Goal: Complete application form

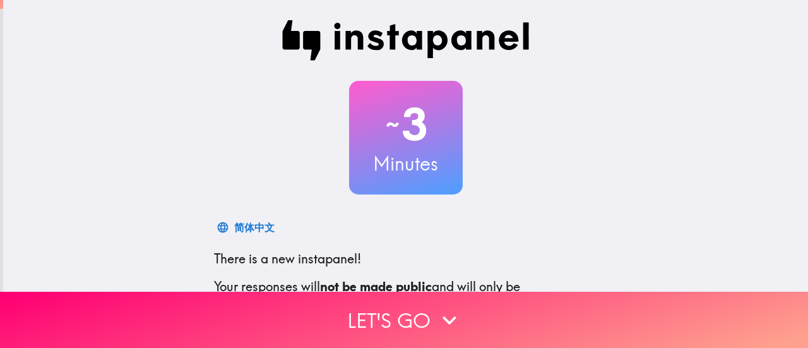
scroll to position [177, 0]
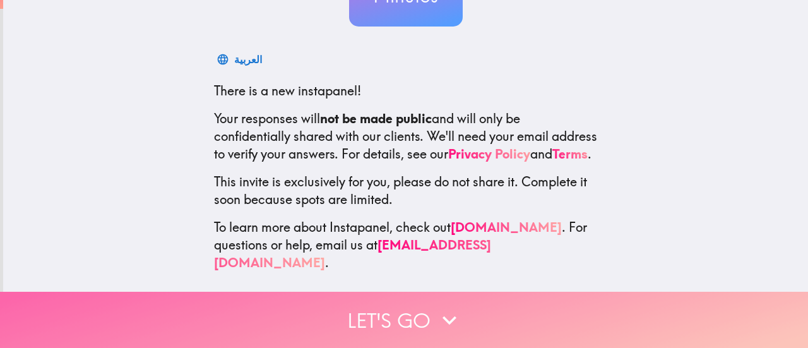
click at [447, 315] on icon "button" at bounding box center [450, 320] width 28 height 28
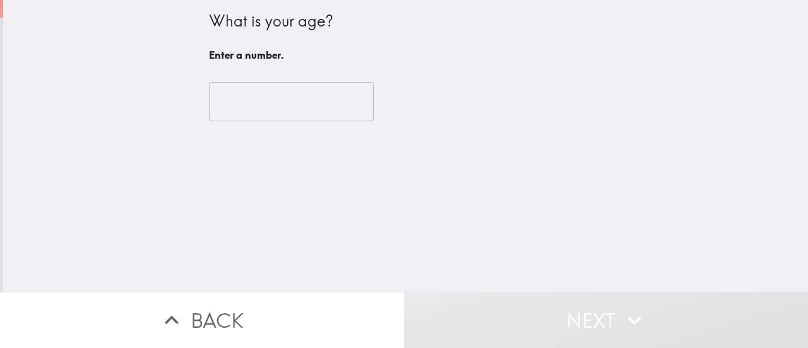
scroll to position [0, 0]
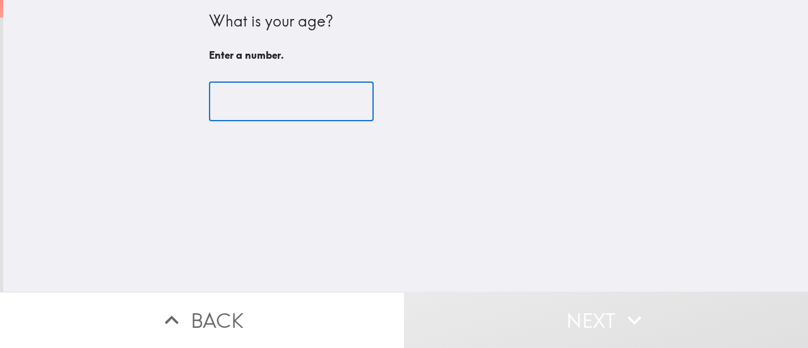
click at [294, 104] on input "number" at bounding box center [291, 101] width 165 height 39
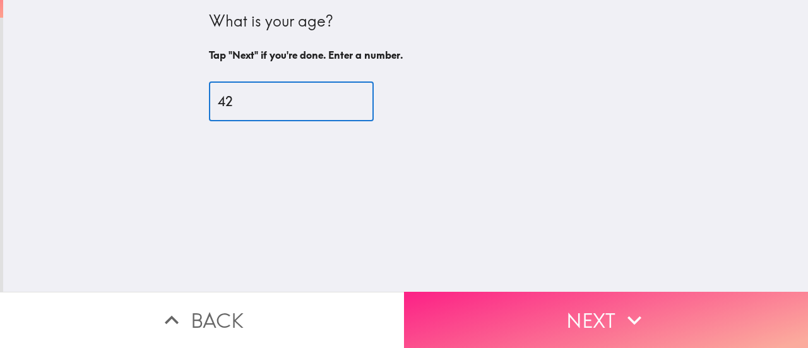
type input "42"
click at [635, 316] on icon "button" at bounding box center [635, 320] width 14 height 9
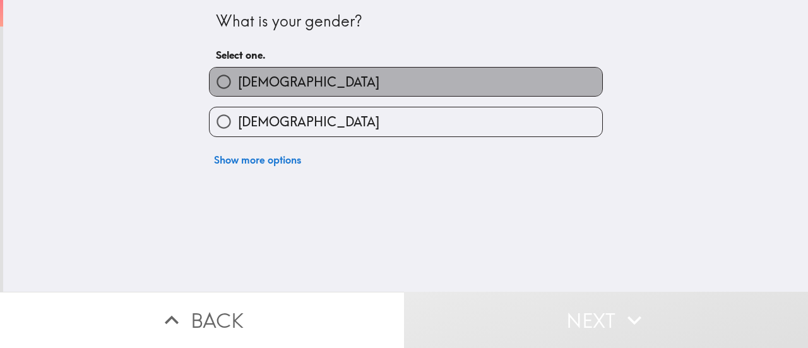
click at [363, 93] on label "[DEMOGRAPHIC_DATA]" at bounding box center [406, 82] width 393 height 28
click at [238, 93] on input "[DEMOGRAPHIC_DATA]" at bounding box center [224, 82] width 28 height 28
radio input "true"
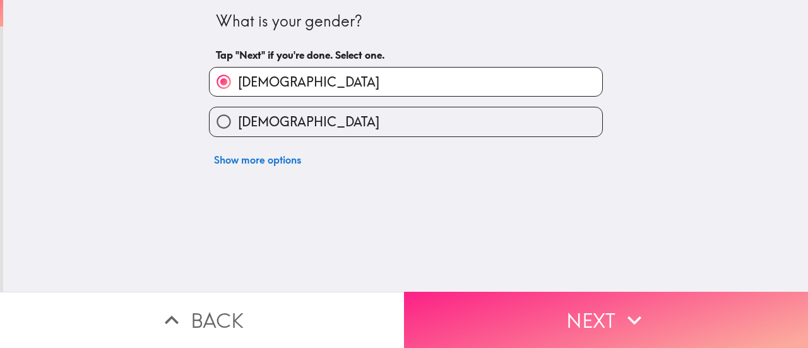
click at [621, 313] on icon "button" at bounding box center [635, 320] width 28 height 28
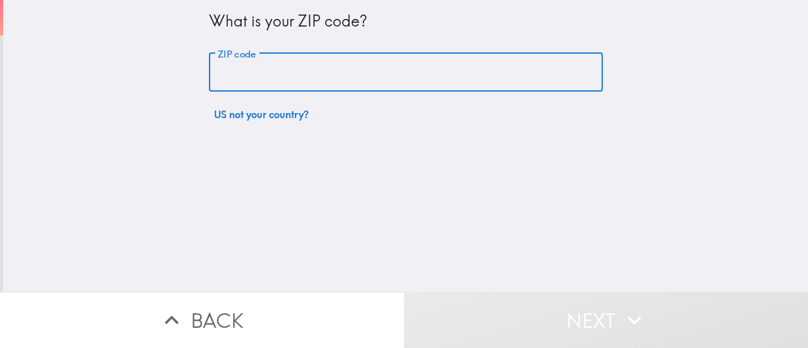
click at [308, 76] on input "ZIP code" at bounding box center [406, 72] width 394 height 39
type input "98106"
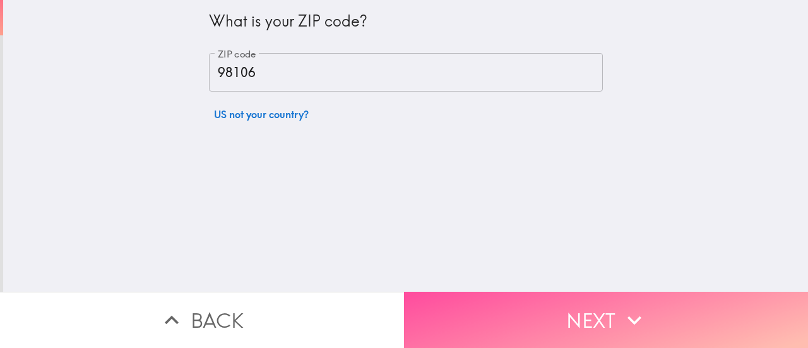
click at [587, 305] on button "Next" at bounding box center [606, 320] width 404 height 56
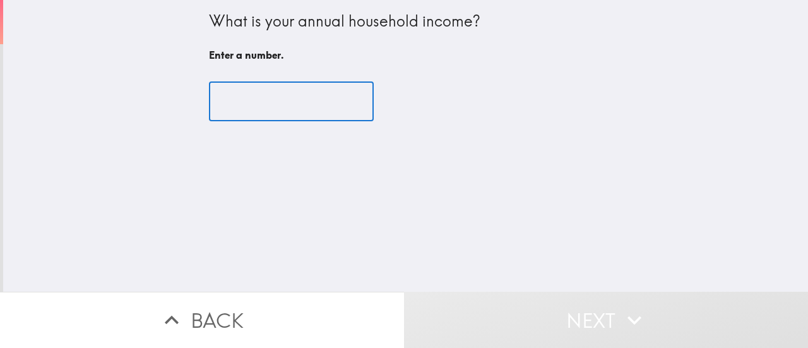
click at [260, 99] on input "number" at bounding box center [291, 101] width 165 height 39
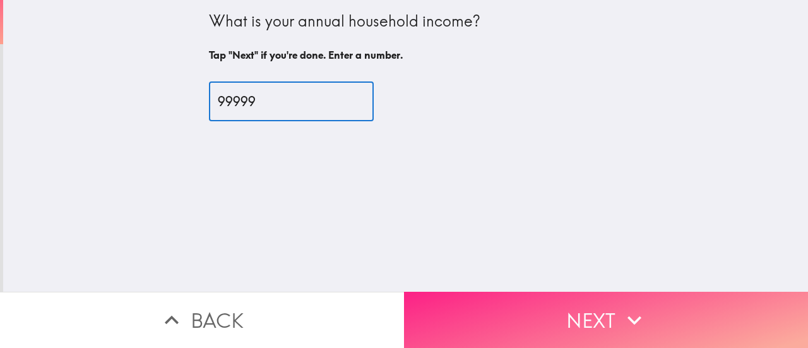
type input "99999"
click at [636, 306] on icon "button" at bounding box center [635, 320] width 28 height 28
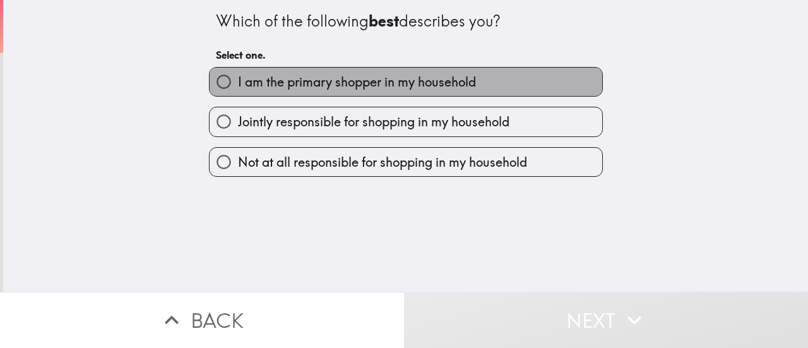
click at [408, 77] on span "I am the primary shopper in my household" at bounding box center [357, 82] width 238 height 18
click at [238, 77] on input "I am the primary shopper in my household" at bounding box center [224, 82] width 28 height 28
radio input "true"
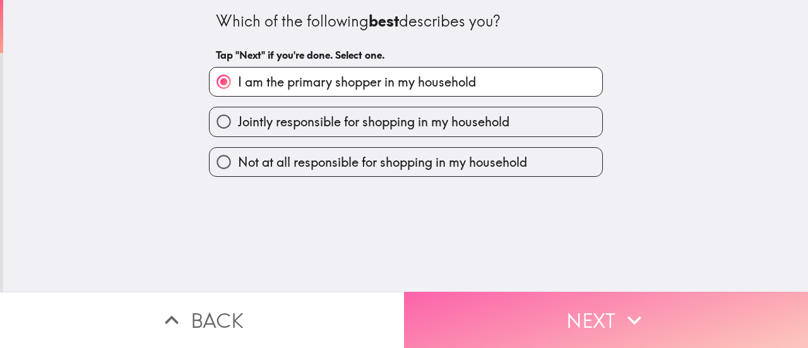
click at [630, 306] on icon "button" at bounding box center [635, 320] width 28 height 28
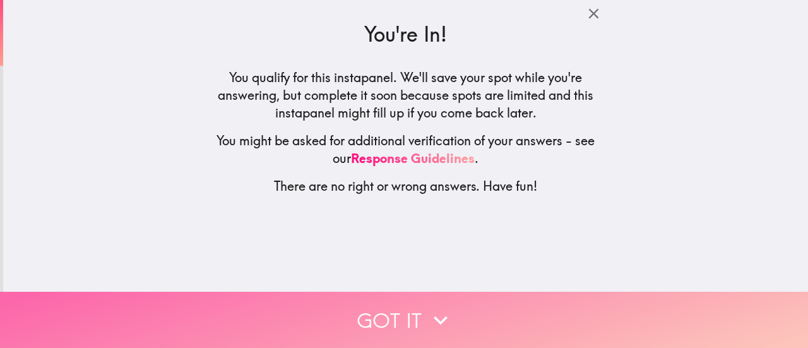
click at [417, 309] on button "Got it" at bounding box center [404, 320] width 808 height 56
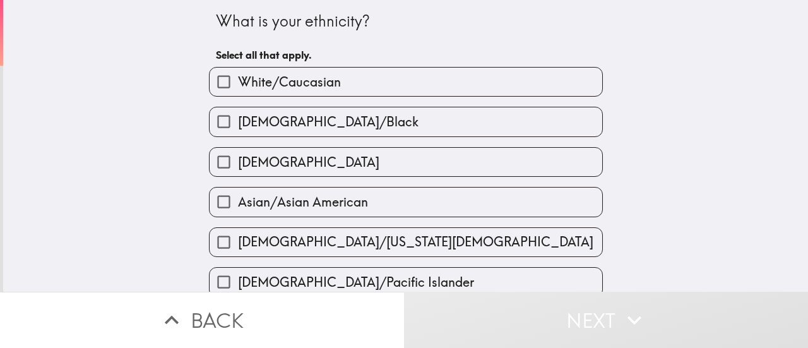
click at [296, 78] on span "White/Caucasian" at bounding box center [289, 82] width 103 height 18
click at [238, 78] on input "White/Caucasian" at bounding box center [224, 82] width 28 height 28
checkbox input "true"
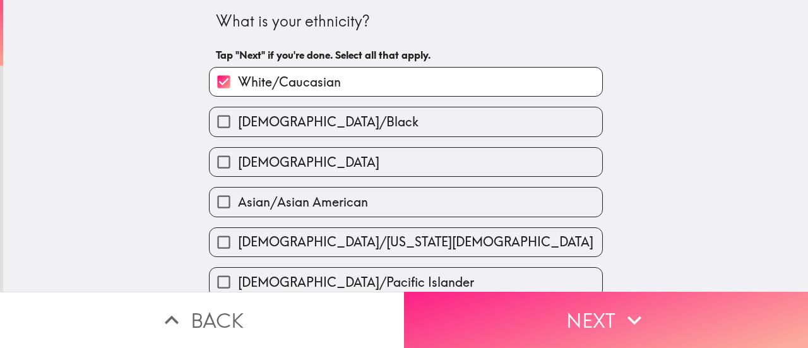
click at [612, 310] on button "Next" at bounding box center [606, 320] width 404 height 56
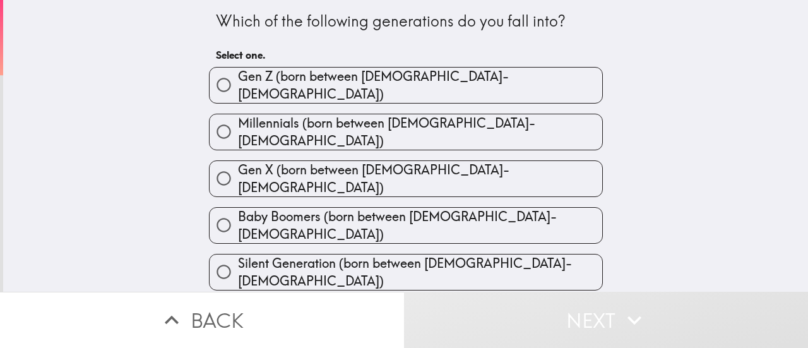
click at [375, 131] on span "Millennials (born between [DEMOGRAPHIC_DATA]-[DEMOGRAPHIC_DATA])" at bounding box center [420, 131] width 364 height 35
click at [238, 131] on input "Millennials (born between [DEMOGRAPHIC_DATA]-[DEMOGRAPHIC_DATA])" at bounding box center [224, 131] width 28 height 28
radio input "true"
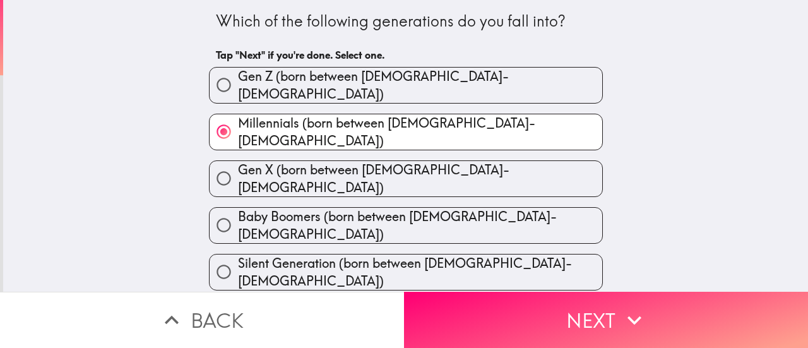
click at [357, 123] on span "Millennials (born between [DEMOGRAPHIC_DATA]-[DEMOGRAPHIC_DATA])" at bounding box center [420, 131] width 364 height 35
click at [238, 123] on input "Millennials (born between [DEMOGRAPHIC_DATA]-[DEMOGRAPHIC_DATA])" at bounding box center [224, 131] width 28 height 28
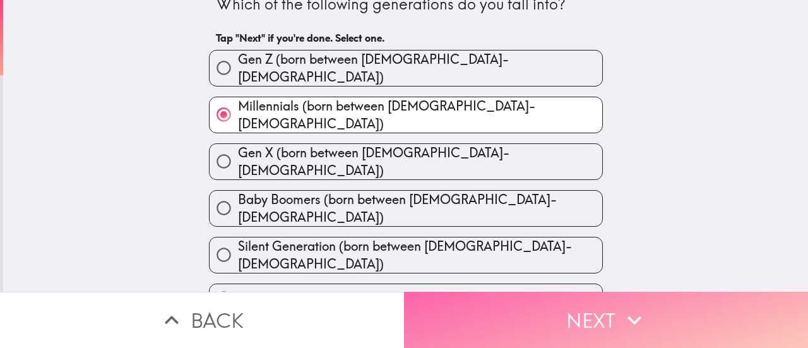
drag, startPoint x: 616, startPoint y: 316, endPoint x: 621, endPoint y: 309, distance: 7.7
click at [621, 315] on icon "button" at bounding box center [635, 320] width 28 height 28
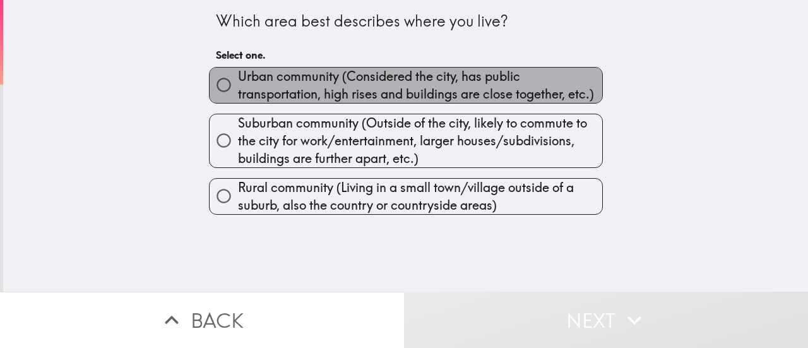
click at [337, 84] on span "Urban community (Considered the city, has public transportation, high rises and…" at bounding box center [420, 85] width 364 height 35
click at [238, 84] on input "Urban community (Considered the city, has public transportation, high rises and…" at bounding box center [224, 85] width 28 height 28
radio input "true"
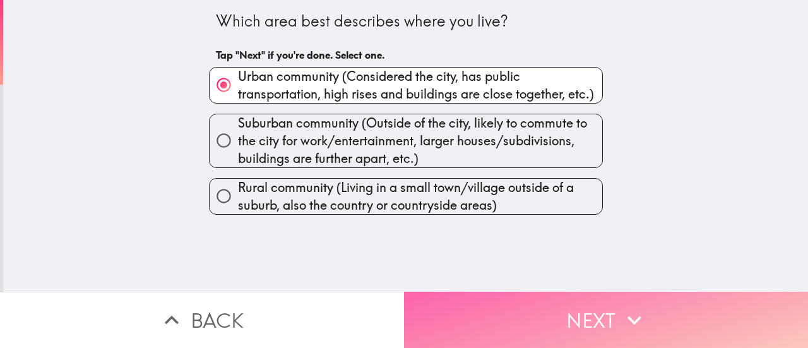
click at [611, 309] on button "Next" at bounding box center [606, 320] width 404 height 56
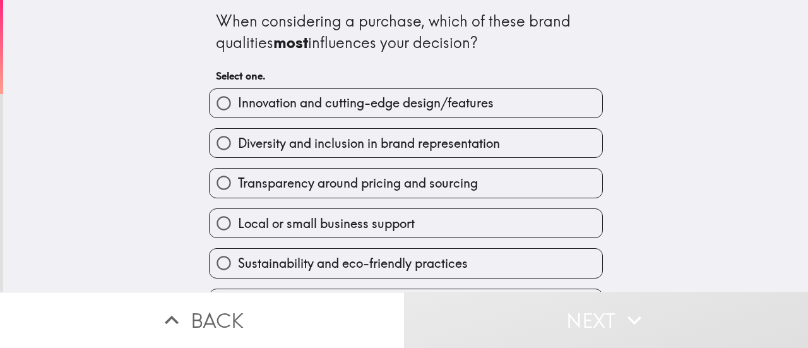
drag, startPoint x: 208, startPoint y: 23, endPoint x: 484, endPoint y: 173, distance: 314.3
click at [484, 173] on div "When considering a purchase, which of these brand qualities most influences you…" at bounding box center [406, 179] width 404 height 359
drag, startPoint x: 204, startPoint y: 18, endPoint x: 494, endPoint y: 200, distance: 342.2
click at [466, 243] on div "When considering a purchase, which of these brand qualities most influences you…" at bounding box center [406, 179] width 404 height 359
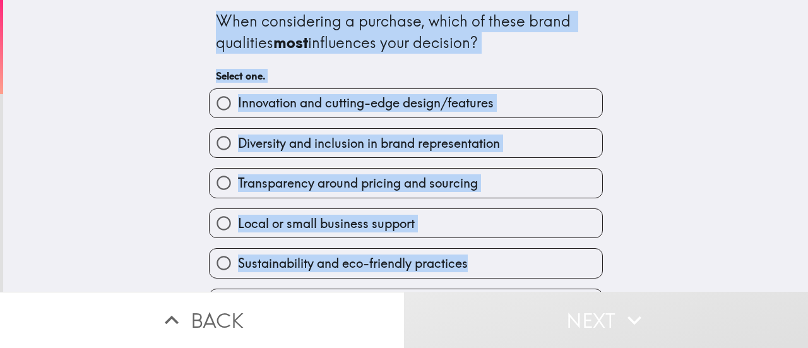
drag, startPoint x: 203, startPoint y: 23, endPoint x: 466, endPoint y: 272, distance: 361.9
click at [466, 272] on div "When considering a purchase, which of these brand qualities most influences you…" at bounding box center [406, 179] width 404 height 359
click at [130, 150] on div "When considering a purchase, which of these brand qualities most influences you…" at bounding box center [405, 146] width 805 height 292
click at [333, 107] on span "Innovation and cutting-edge design/features" at bounding box center [366, 103] width 256 height 18
click at [238, 107] on input "Innovation and cutting-edge design/features" at bounding box center [224, 103] width 28 height 28
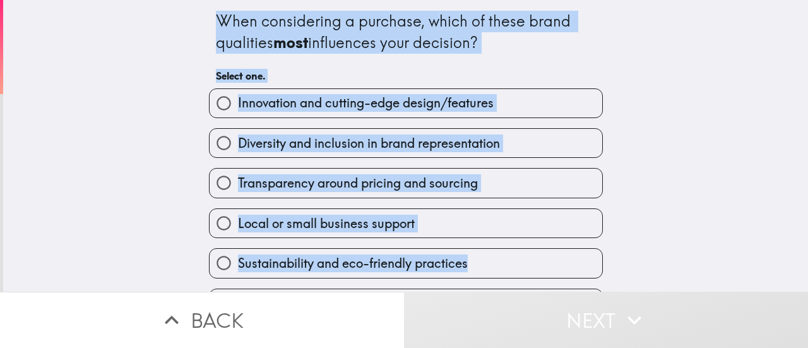
radio input "true"
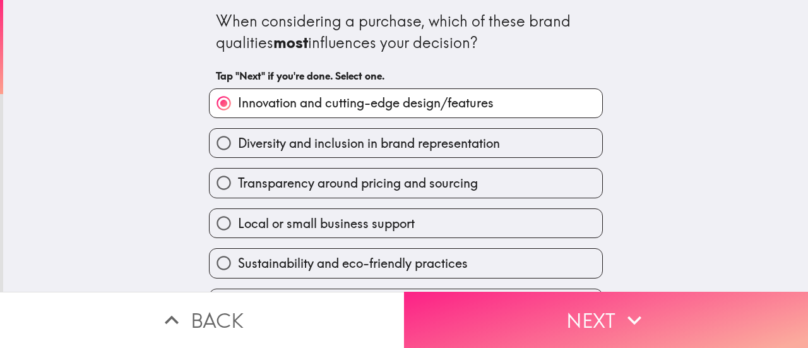
click at [632, 306] on icon "button" at bounding box center [635, 320] width 28 height 28
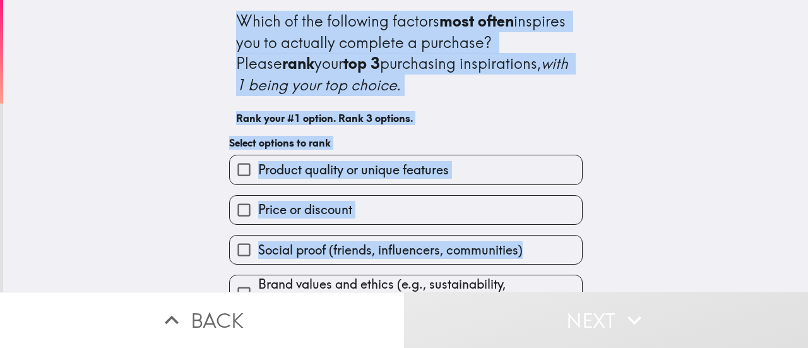
scroll to position [152, 0]
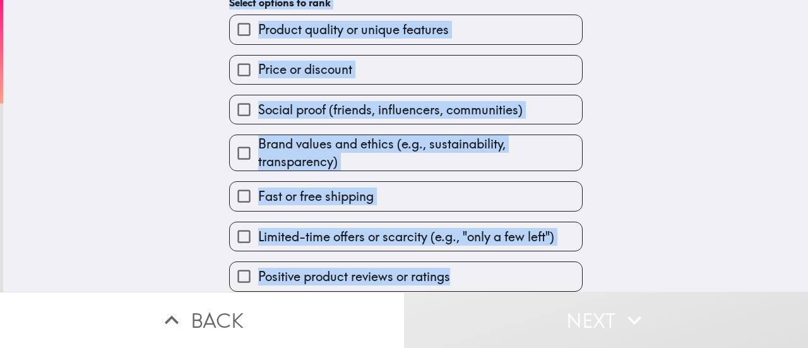
drag, startPoint x: 220, startPoint y: 10, endPoint x: 606, endPoint y: 245, distance: 452.3
click at [614, 257] on div "Which of the following factors most often inspires you to actually complete a p…" at bounding box center [405, 146] width 805 height 292
click at [154, 132] on div "Which of the following factors most often inspires you to actually complete a p…" at bounding box center [405, 146] width 805 height 292
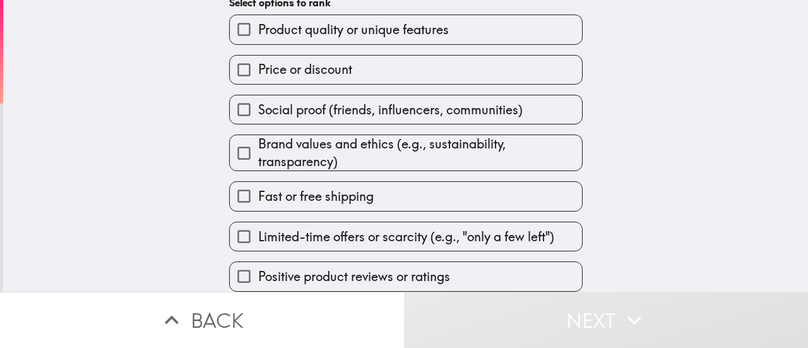
scroll to position [0, 0]
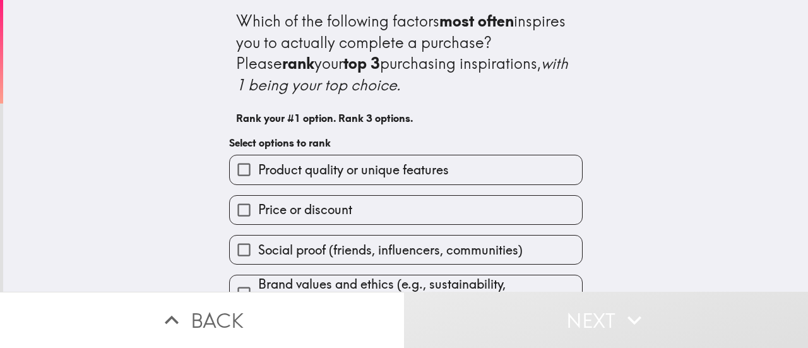
click at [388, 171] on span "Product quality or unique features" at bounding box center [353, 170] width 191 height 18
click at [258, 171] on input "Product quality or unique features" at bounding box center [244, 169] width 28 height 28
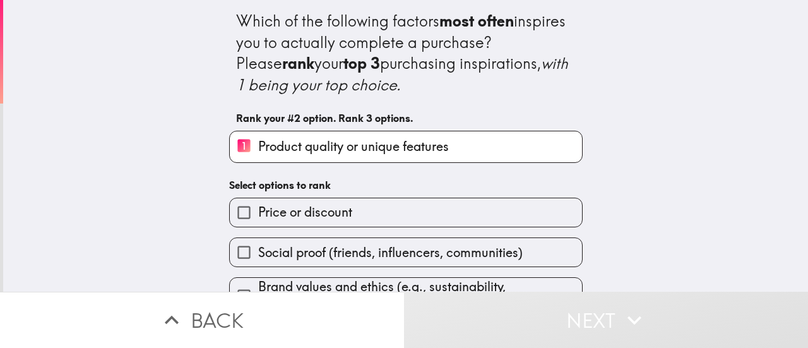
scroll to position [63, 0]
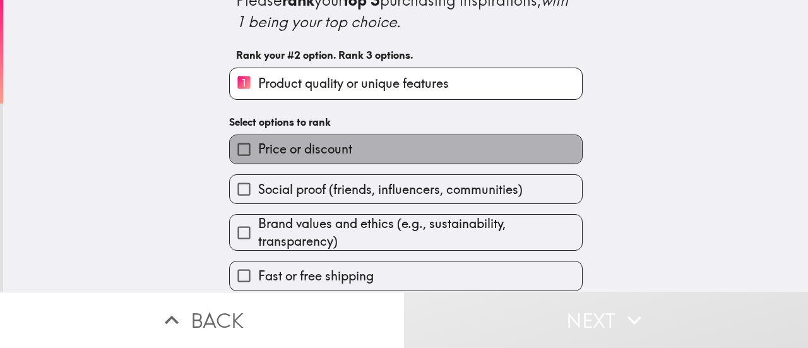
click at [335, 152] on span "Price or discount" at bounding box center [305, 149] width 94 height 18
click at [258, 152] on input "Price or discount" at bounding box center [244, 149] width 28 height 28
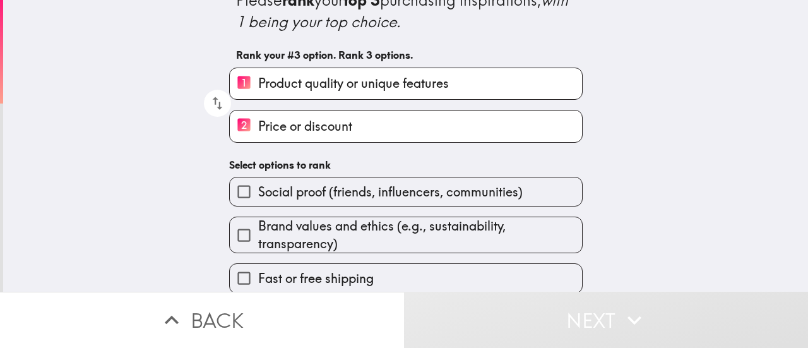
scroll to position [157, 0]
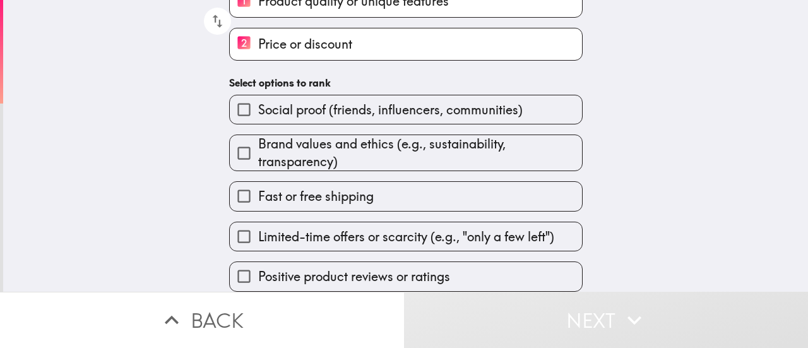
click at [364, 140] on span "Brand values and ethics (e.g., sustainability, transparency)" at bounding box center [420, 152] width 324 height 35
click at [258, 140] on input "Brand values and ethics (e.g., sustainability, transparency)" at bounding box center [244, 153] width 28 height 28
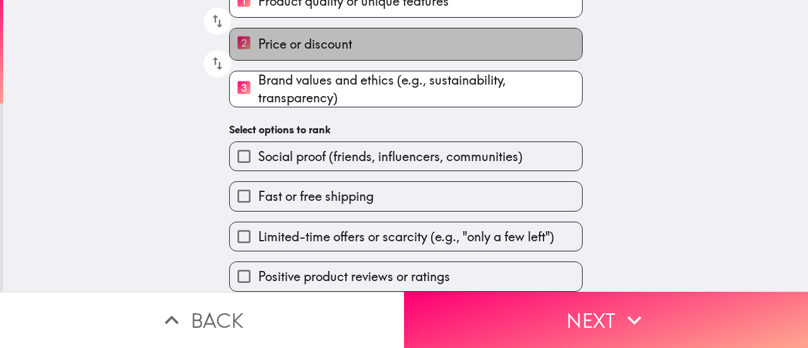
click at [284, 39] on span "Price or discount" at bounding box center [305, 44] width 94 height 18
click at [258, 39] on input "2 Price or discount" at bounding box center [244, 43] width 28 height 31
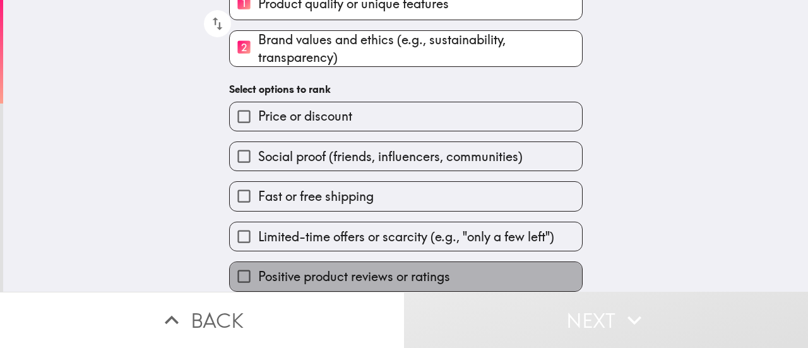
click at [420, 269] on span "Positive product reviews or ratings" at bounding box center [354, 277] width 192 height 18
click at [258, 269] on input "Positive product reviews or ratings" at bounding box center [244, 276] width 28 height 28
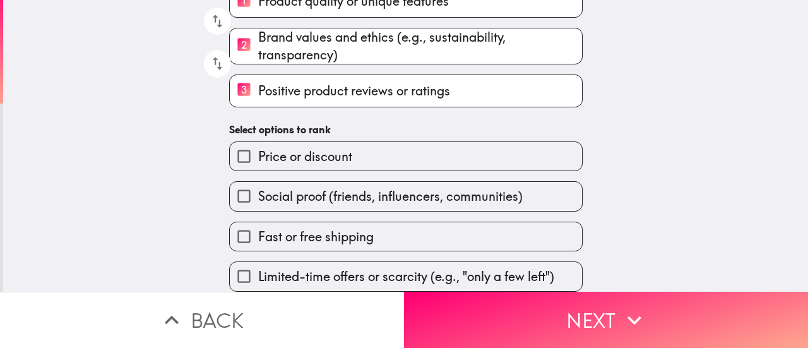
scroll to position [157, 0]
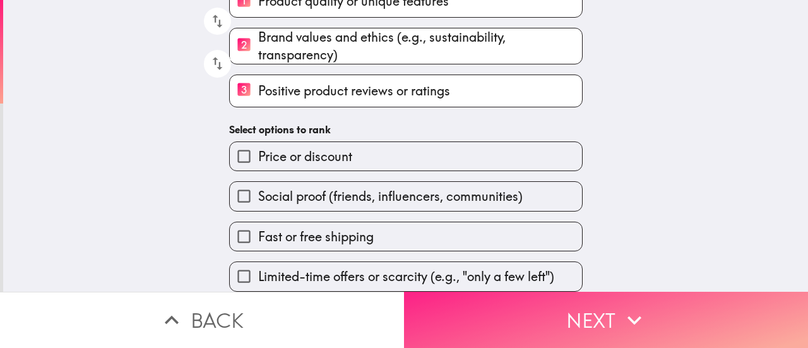
click at [671, 308] on button "Next" at bounding box center [606, 320] width 404 height 56
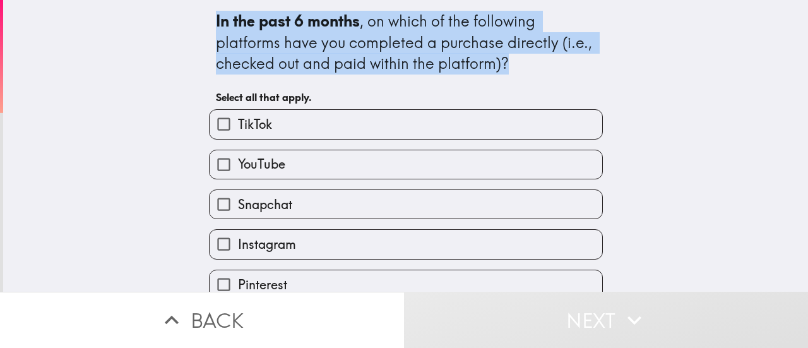
drag, startPoint x: 199, startPoint y: 13, endPoint x: 509, endPoint y: 77, distance: 316.6
click at [509, 77] on div "In the past 6 months , on which of the following platforms have you completed a…" at bounding box center [406, 190] width 404 height 380
select select "en"
click at [493, 87] on div "M T G Y Detect language Afrikaans Albanian Amharic Arabic Armenian Assamese Aym…" at bounding box center [404, 63] width 808 height 126
click at [144, 74] on div "In the past 6 months , on which of the following platforms have you completed a…" at bounding box center [405, 146] width 805 height 292
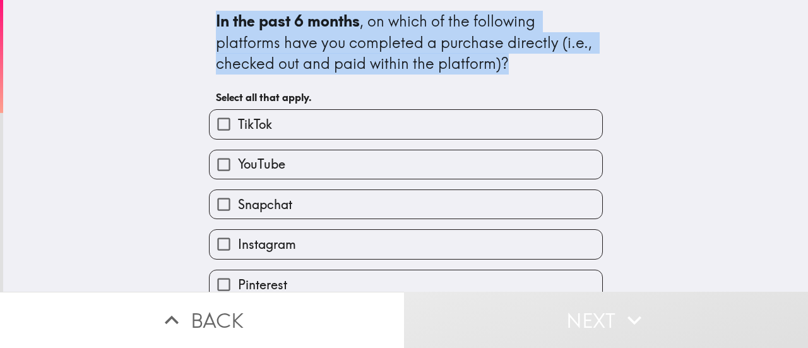
click at [186, 23] on div "In the past 6 months , on which of the following platforms have you completed a…" at bounding box center [405, 146] width 805 height 292
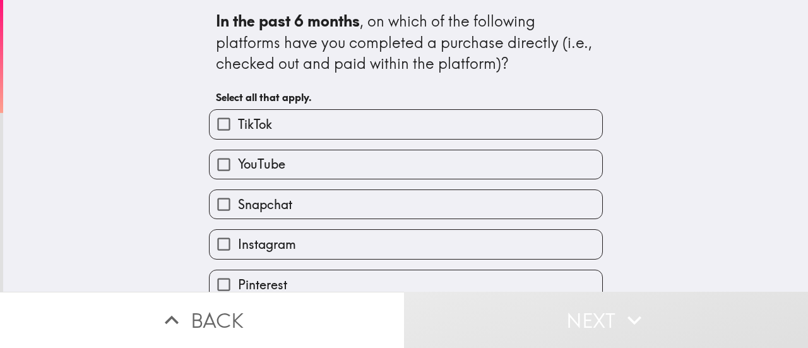
click at [171, 40] on div "In the past 6 months , on which of the following platforms have you completed a…" at bounding box center [405, 146] width 805 height 292
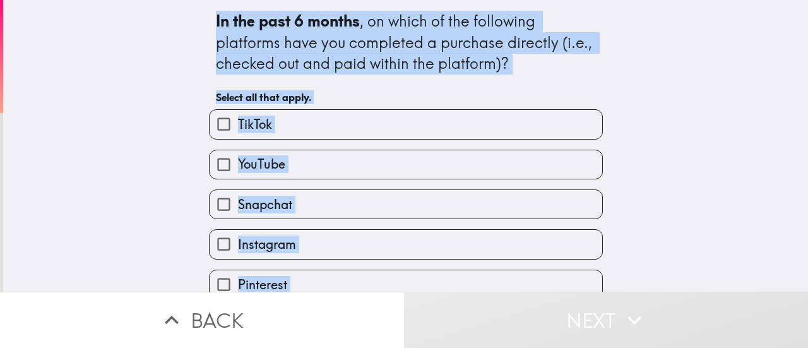
scroll to position [100, 0]
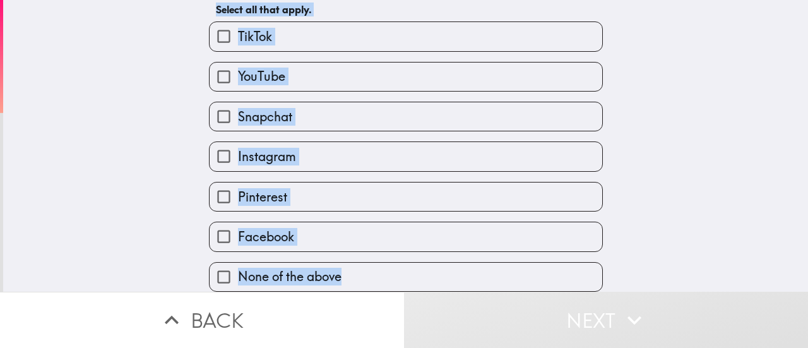
drag, startPoint x: 230, startPoint y: 37, endPoint x: 510, endPoint y: 261, distance: 358.6
click at [510, 261] on div "In the past 6 months , on which of the following platforms have you completed a…" at bounding box center [406, 102] width 404 height 380
click at [123, 143] on div "In the past 6 months , on which of the following platforms have you completed a…" at bounding box center [405, 58] width 805 height 292
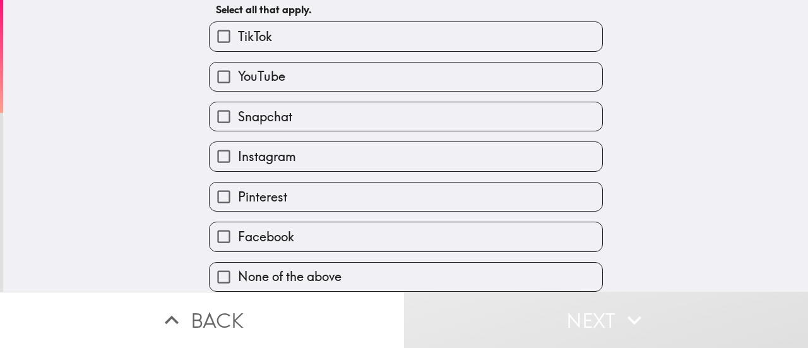
click at [313, 224] on label "Facebook" at bounding box center [406, 236] width 393 height 28
click at [238, 224] on input "Facebook" at bounding box center [224, 236] width 28 height 28
checkbox input "true"
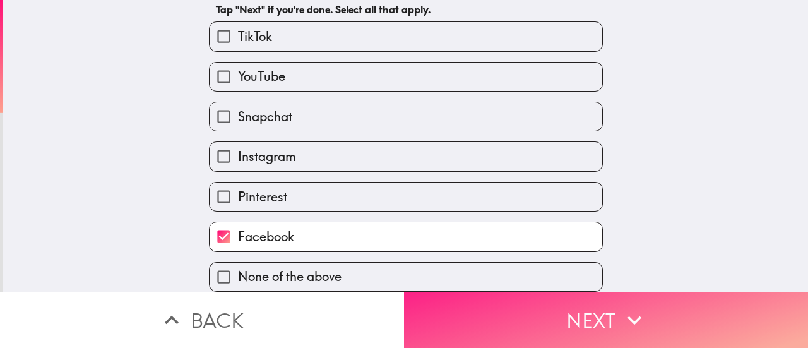
click at [628, 309] on icon "button" at bounding box center [635, 320] width 28 height 28
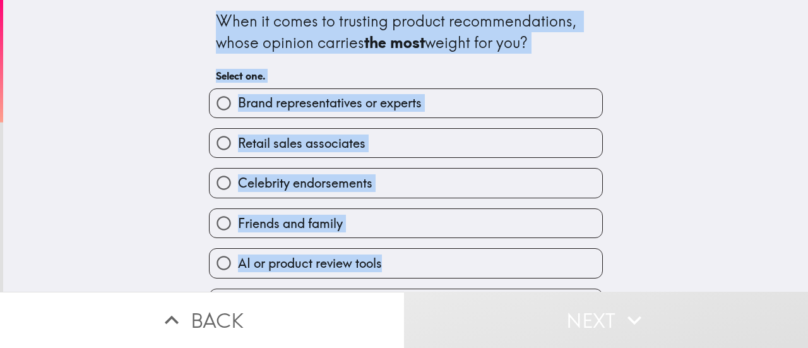
scroll to position [38, 0]
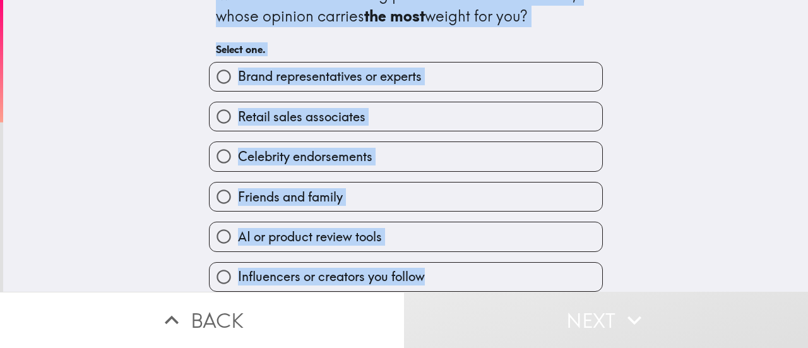
drag, startPoint x: 182, startPoint y: 13, endPoint x: 515, endPoint y: 261, distance: 415.3
click at [515, 261] on div "When it comes to trusting product recommendations, whose opinion carries the mo…" at bounding box center [405, 119] width 805 height 292
click at [83, 172] on div "When it comes to trusting product recommendations, whose opinion carries the mo…" at bounding box center [405, 119] width 805 height 292
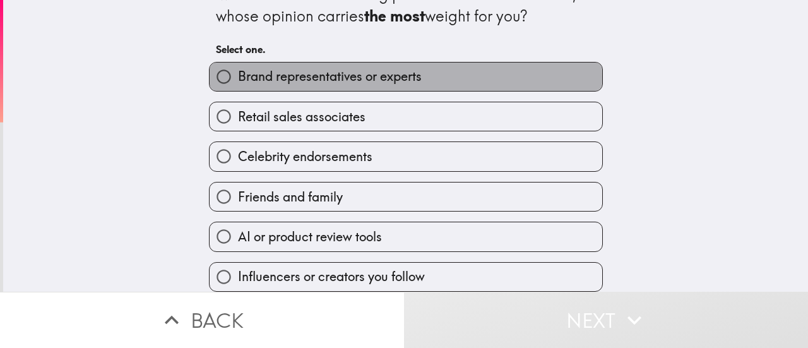
click at [350, 68] on span "Brand representatives or experts" at bounding box center [330, 77] width 184 height 18
click at [238, 65] on input "Brand representatives or experts" at bounding box center [224, 77] width 28 height 28
radio input "true"
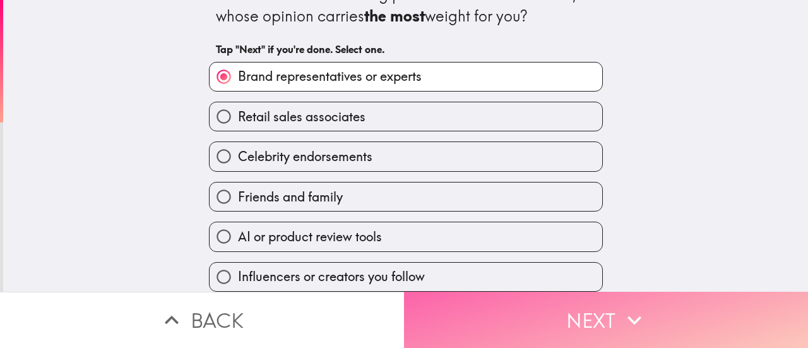
click at [643, 313] on icon "button" at bounding box center [635, 320] width 28 height 28
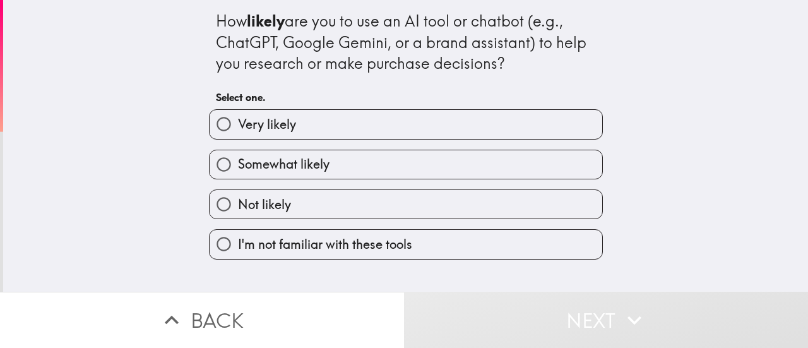
click at [296, 159] on span "Somewhat likely" at bounding box center [284, 164] width 92 height 18
click at [238, 159] on input "Somewhat likely" at bounding box center [224, 164] width 28 height 28
radio input "true"
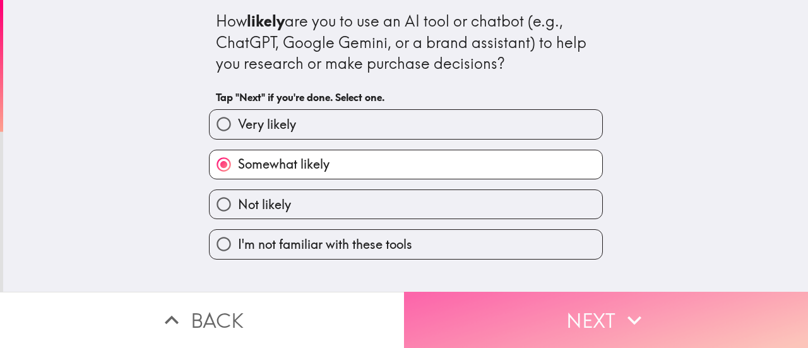
click at [621, 306] on icon "button" at bounding box center [635, 320] width 28 height 28
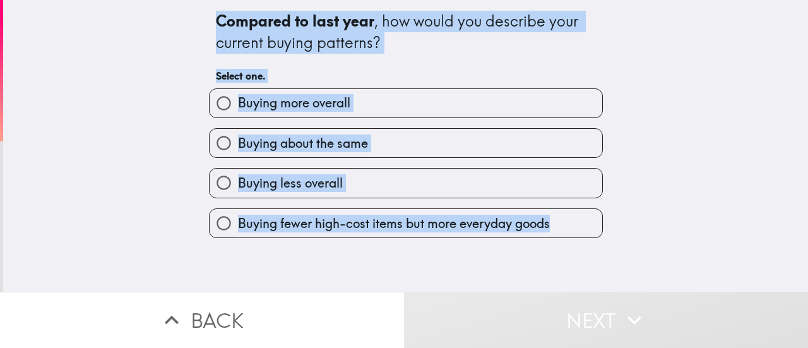
drag, startPoint x: 193, startPoint y: 23, endPoint x: 608, endPoint y: 224, distance: 460.4
click at [608, 224] on div "Compared to last year , how would you describe your current buying patterns? Se…" at bounding box center [405, 146] width 805 height 292
click at [307, 146] on span "Buying about the same" at bounding box center [303, 144] width 130 height 18
click at [238, 146] on input "Buying about the same" at bounding box center [224, 143] width 28 height 28
radio input "true"
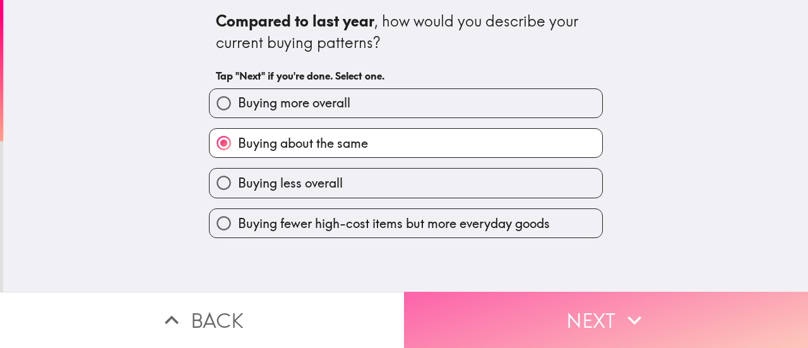
click at [645, 318] on button "Next" at bounding box center [606, 320] width 404 height 56
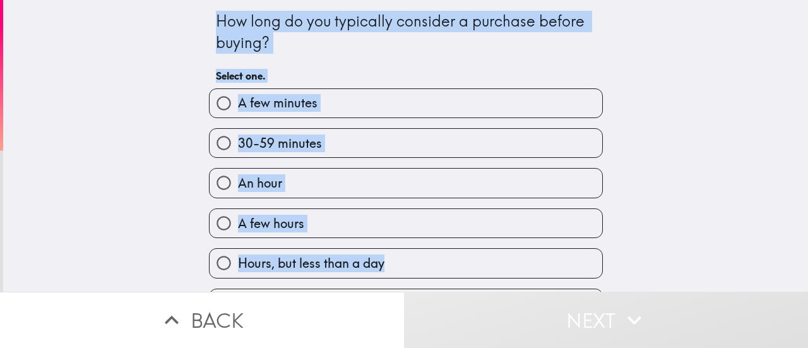
drag, startPoint x: 203, startPoint y: 25, endPoint x: 453, endPoint y: 263, distance: 345.8
click at [453, 263] on div "How long do you typically consider a purchase before buying? Select one. A few …" at bounding box center [406, 339] width 404 height 679
click at [370, 148] on label "30-59 minutes" at bounding box center [406, 143] width 393 height 28
click at [238, 148] on input "30-59 minutes" at bounding box center [224, 143] width 28 height 28
radio input "true"
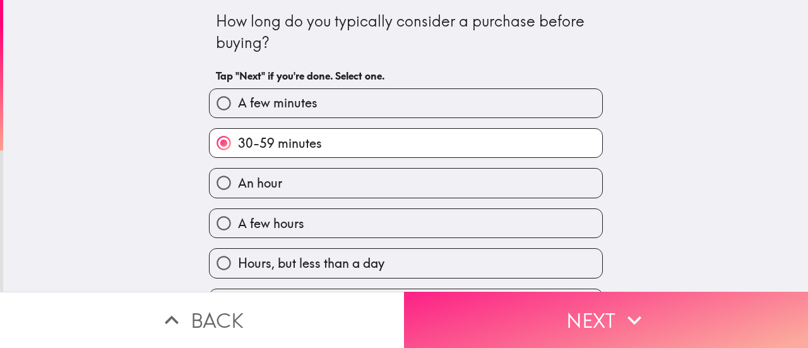
click at [660, 302] on button "Next" at bounding box center [606, 320] width 404 height 56
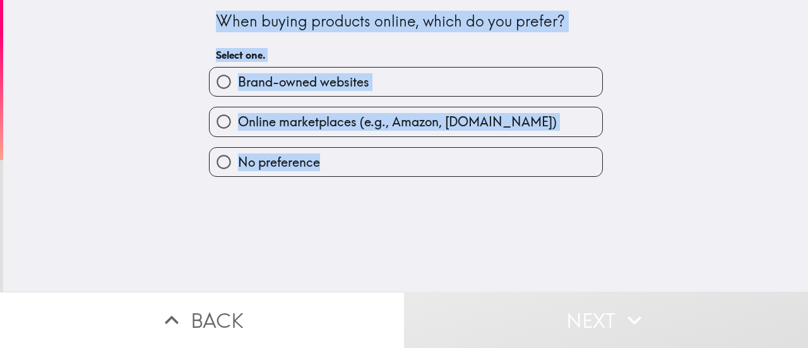
drag, startPoint x: 191, startPoint y: 20, endPoint x: 525, endPoint y: 169, distance: 366.2
click at [525, 169] on div "When buying products online, which do you prefer? Select one. Brand-owned websi…" at bounding box center [405, 146] width 805 height 292
click at [288, 117] on span "Online marketplaces (e.g., Amazon, [DOMAIN_NAME])" at bounding box center [397, 122] width 319 height 18
click at [238, 117] on input "Online marketplaces (e.g., Amazon, [DOMAIN_NAME])" at bounding box center [224, 121] width 28 height 28
radio input "true"
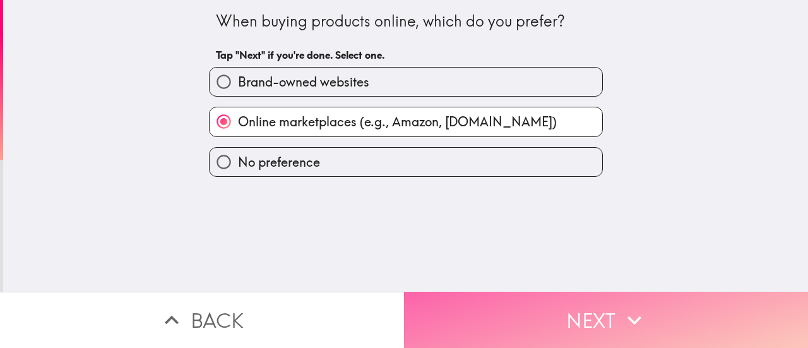
click at [657, 292] on button "Next" at bounding box center [606, 320] width 404 height 56
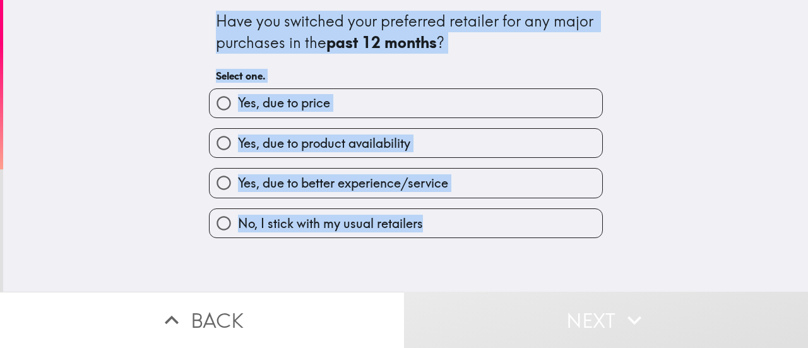
drag, startPoint x: 196, startPoint y: 15, endPoint x: 486, endPoint y: 227, distance: 359.1
click at [486, 227] on div "Have you switched your preferred retailer for any major purchases in the past 1…" at bounding box center [406, 119] width 404 height 238
click at [124, 57] on div "Have you switched your preferred retailer for any major purchases in the past 1…" at bounding box center [405, 146] width 805 height 292
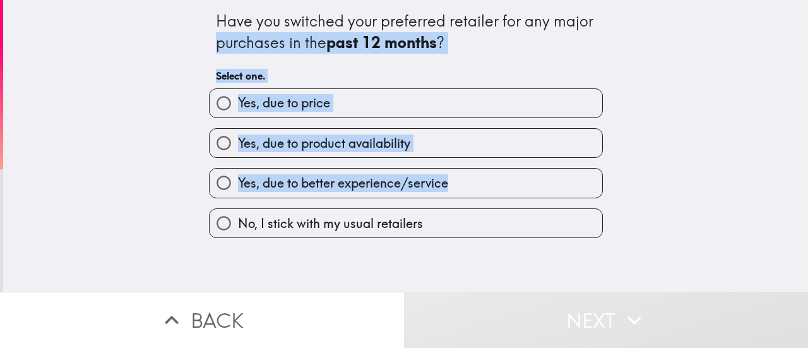
drag, startPoint x: 201, startPoint y: 33, endPoint x: 461, endPoint y: 183, distance: 299.9
click at [461, 183] on div "Have you switched your preferred retailer for any major purchases in the past 1…" at bounding box center [406, 119] width 404 height 238
select select "en"
click at [451, 126] on body "Have you switched your preferred retailer for any major purchases in the past 1…" at bounding box center [404, 63] width 808 height 126
click at [54, 103] on div "Have you switched your preferred retailer for any major purchases in the past 1…" at bounding box center [405, 146] width 805 height 292
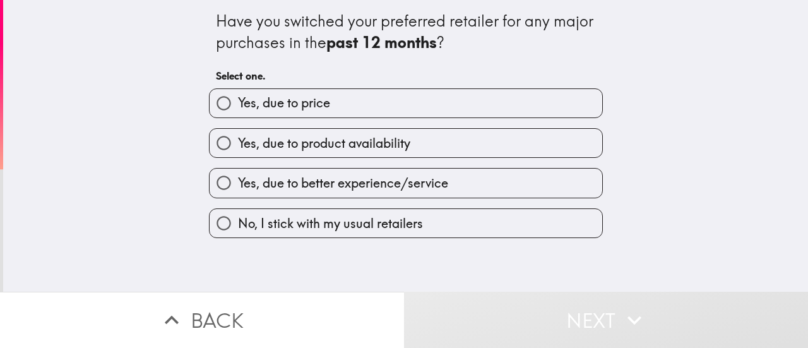
click at [339, 187] on span "Yes, due to better experience/service" at bounding box center [343, 183] width 210 height 18
click at [238, 187] on input "Yes, due to better experience/service" at bounding box center [224, 183] width 28 height 28
radio input "true"
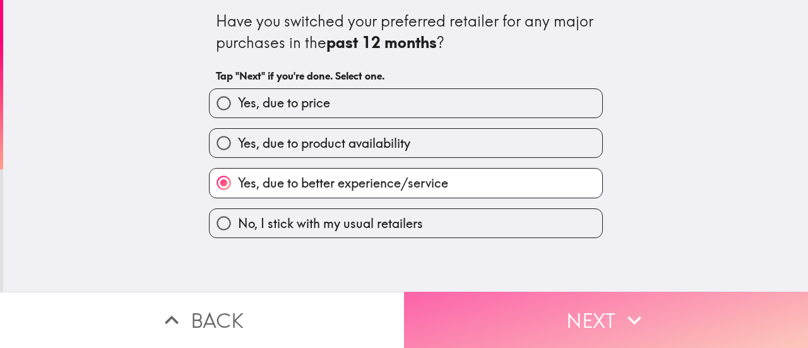
click at [598, 304] on button "Next" at bounding box center [606, 320] width 404 height 56
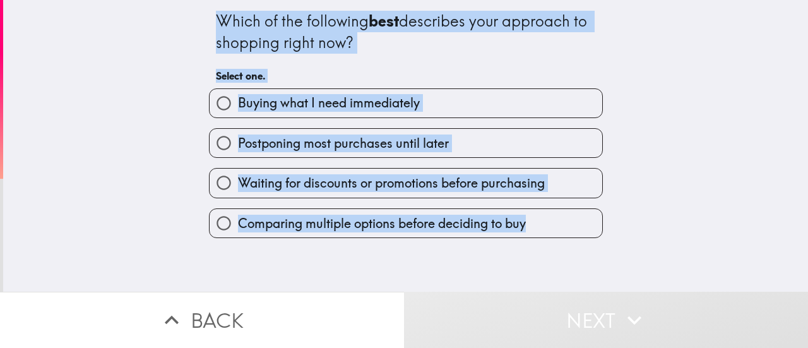
drag, startPoint x: 203, startPoint y: 20, endPoint x: 570, endPoint y: 225, distance: 420.5
click at [570, 225] on div "Which of the following best describes your approach to shopping right now? Sele…" at bounding box center [406, 119] width 404 height 238
select select "en"
click at [563, 126] on body "Which of the following best describes your approach to shopping right now? Sele…" at bounding box center [404, 63] width 808 height 126
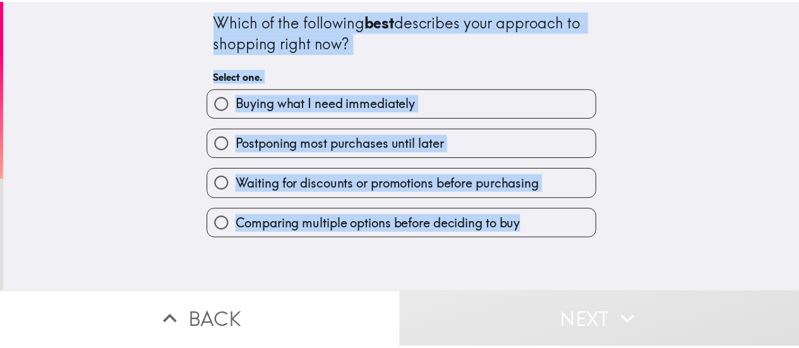
scroll to position [82, 0]
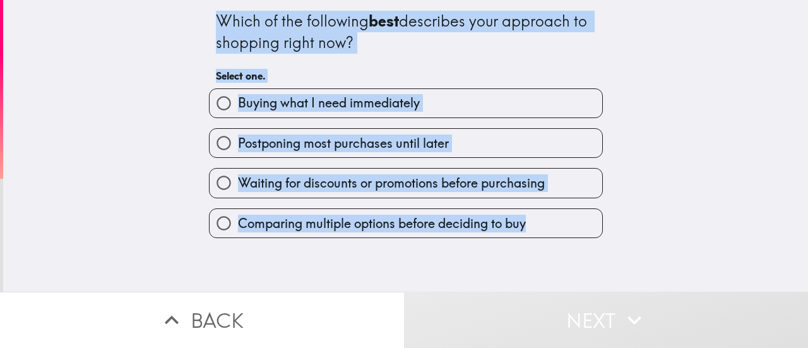
drag, startPoint x: 95, startPoint y: 120, endPoint x: 101, endPoint y: 114, distance: 8.5
click at [95, 119] on div "Which of the following best describes your approach to shopping right now? Sele…" at bounding box center [405, 146] width 805 height 292
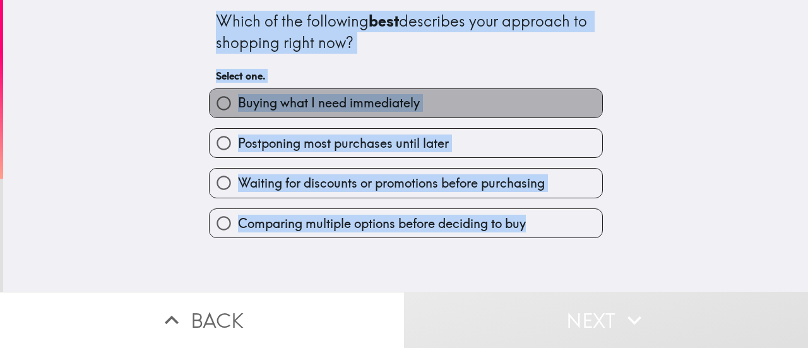
click at [293, 102] on span "Buying what I need immediately" at bounding box center [329, 103] width 182 height 18
click at [238, 102] on input "Buying what I need immediately" at bounding box center [224, 103] width 28 height 28
radio input "true"
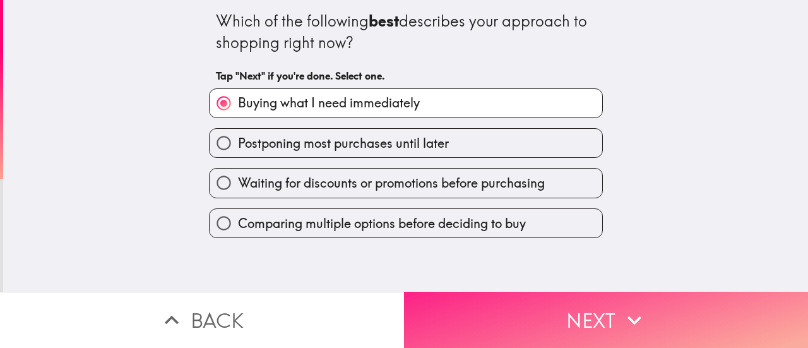
click at [611, 307] on button "Next" at bounding box center [606, 320] width 404 height 56
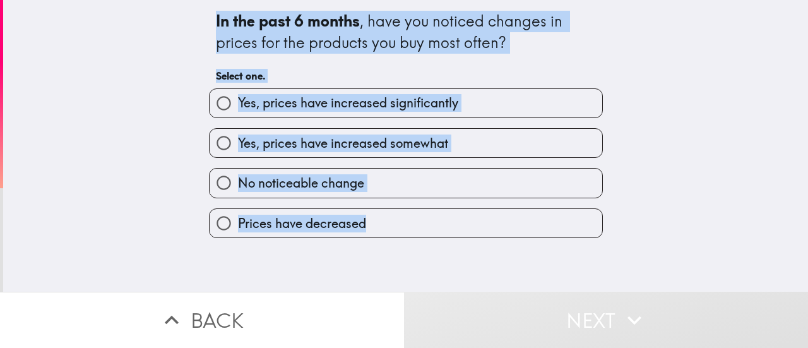
drag, startPoint x: 199, startPoint y: 9, endPoint x: 474, endPoint y: 212, distance: 341.1
click at [474, 212] on div "In the past 6 months , have you noticed changes in prices for the products you …" at bounding box center [406, 119] width 404 height 238
click at [428, 148] on span "Yes, prices have increased somewhat" at bounding box center [343, 144] width 210 height 18
click at [238, 148] on input "Yes, prices have increased somewhat" at bounding box center [224, 143] width 28 height 28
radio input "true"
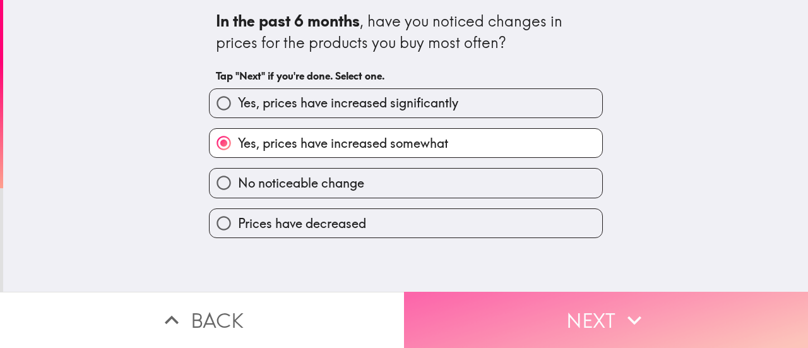
click at [671, 310] on button "Next" at bounding box center [606, 320] width 404 height 56
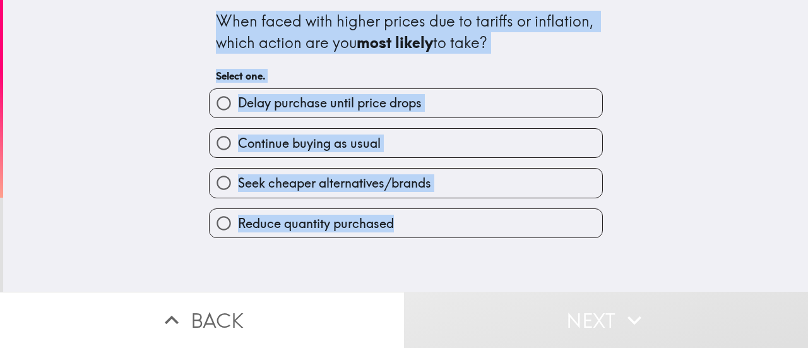
drag, startPoint x: 212, startPoint y: 23, endPoint x: 480, endPoint y: 218, distance: 331.0
click at [480, 220] on div "When faced with higher prices due to tariffs or inflation, which action are you…" at bounding box center [406, 119] width 404 height 238
click at [144, 162] on div "When faced with higher prices due to tariffs or inflation, which action are you…" at bounding box center [405, 146] width 805 height 292
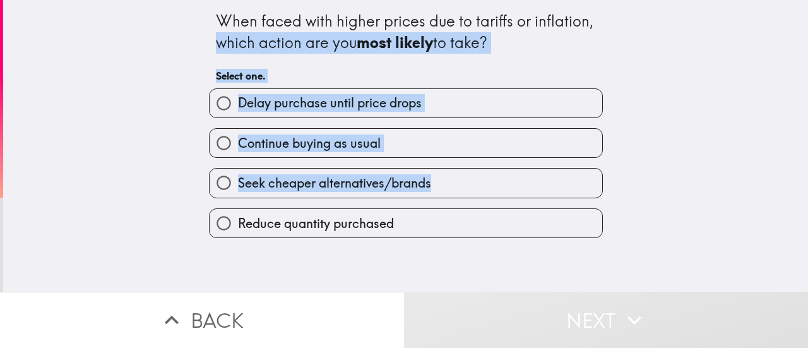
drag, startPoint x: 197, startPoint y: 37, endPoint x: 457, endPoint y: 207, distance: 310.8
click at [457, 207] on div "When faced with higher prices due to tariffs or inflation, which action are you…" at bounding box center [406, 119] width 404 height 238
select select "en"
click at [451, 126] on div "M T G Y Detect language Afrikaans Albanian Amharic Arabic Armenian Assamese Aym…" at bounding box center [404, 63] width 808 height 126
click at [91, 123] on div "When faced with higher prices due to tariffs or inflation, which action are you…" at bounding box center [405, 146] width 805 height 292
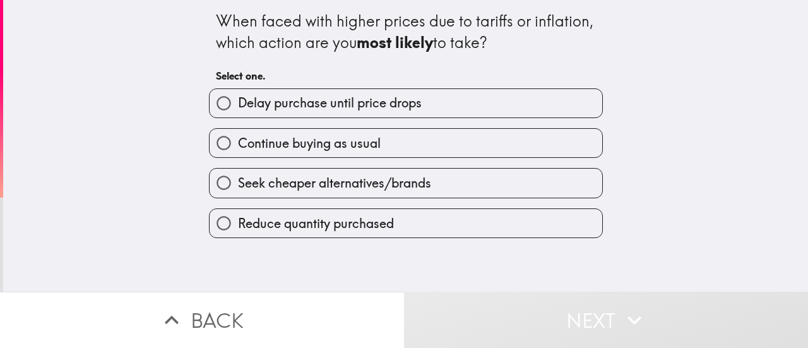
drag, startPoint x: 340, startPoint y: 147, endPoint x: 350, endPoint y: 146, distance: 9.6
click at [341, 147] on span "Continue buying as usual" at bounding box center [309, 144] width 143 height 18
click at [238, 147] on input "Continue buying as usual" at bounding box center [224, 143] width 28 height 28
radio input "true"
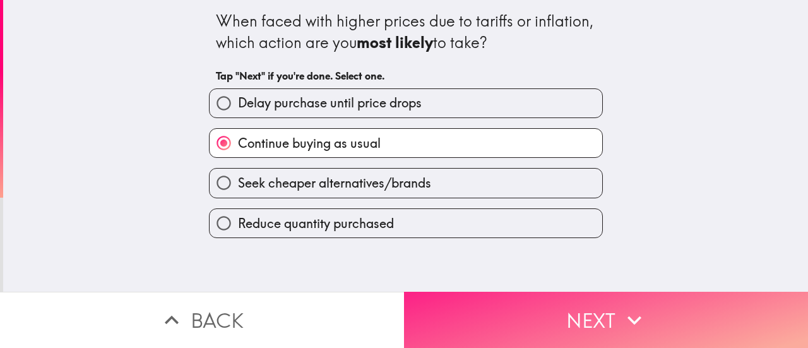
click at [642, 306] on icon "button" at bounding box center [635, 320] width 28 height 28
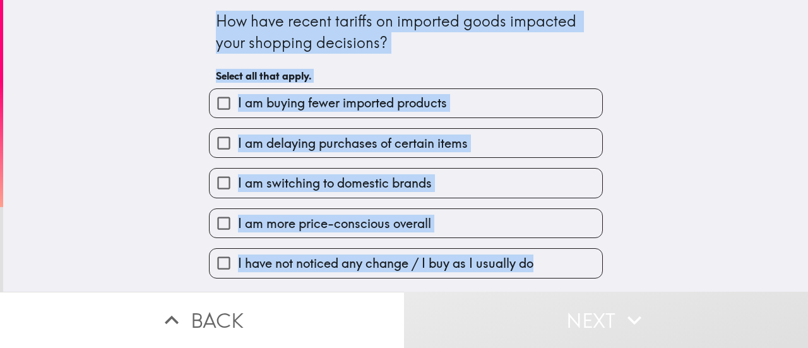
drag, startPoint x: 208, startPoint y: 18, endPoint x: 586, endPoint y: 276, distance: 457.6
click at [586, 276] on div "How have recent tariffs on imported goods impacted your shopping decisions? Sel…" at bounding box center [406, 139] width 404 height 279
click at [204, 22] on div "How have recent tariffs on imported goods impacted your shopping decisions? Sel…" at bounding box center [406, 139] width 404 height 279
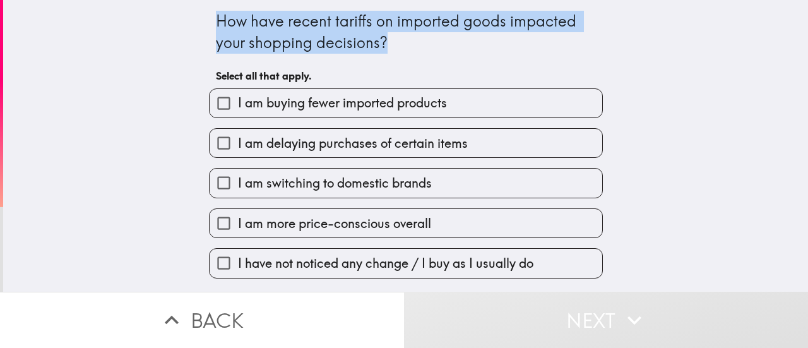
drag, startPoint x: 210, startPoint y: 13, endPoint x: 405, endPoint y: 45, distance: 197.1
click at [405, 45] on div "How have recent tariffs on imported goods impacted your shopping decisions?" at bounding box center [406, 32] width 380 height 42
click at [400, 49] on body "How have recent tariffs on imported goods impacted your shopping decisions? Sel…" at bounding box center [404, 63] width 808 height 126
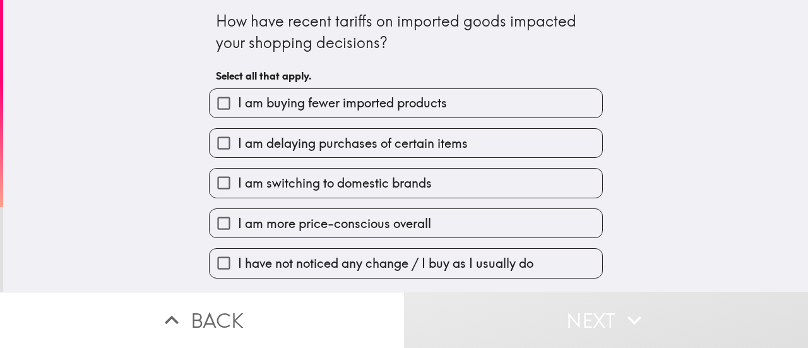
click at [687, 59] on div "How have recent tariffs on imported goods impacted your shopping decisions? Sel…" at bounding box center [405, 146] width 805 height 292
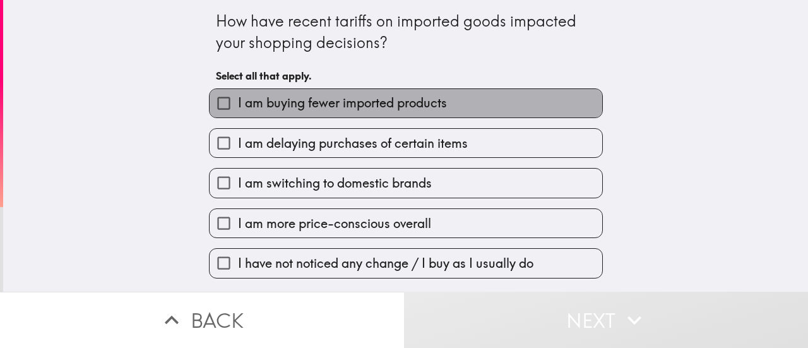
drag, startPoint x: 222, startPoint y: 92, endPoint x: 435, endPoint y: 93, distance: 212.2
click at [435, 93] on label "I am buying fewer imported products" at bounding box center [406, 103] width 393 height 28
click at [238, 93] on input "I am buying fewer imported products" at bounding box center [224, 103] width 28 height 28
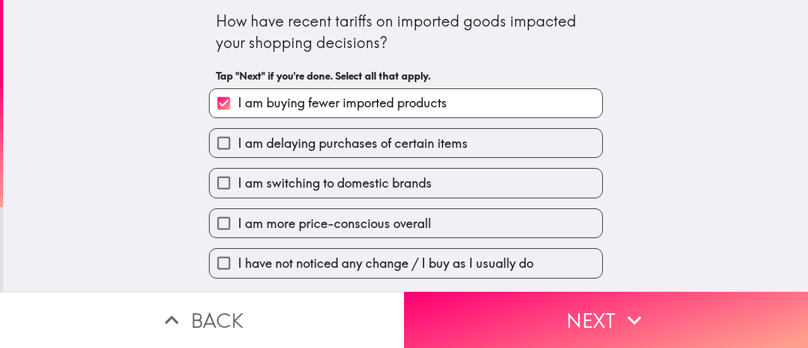
click at [425, 105] on span "I am buying fewer imported products" at bounding box center [342, 103] width 209 height 18
click at [238, 105] on input "I am buying fewer imported products" at bounding box center [224, 103] width 28 height 28
checkbox input "false"
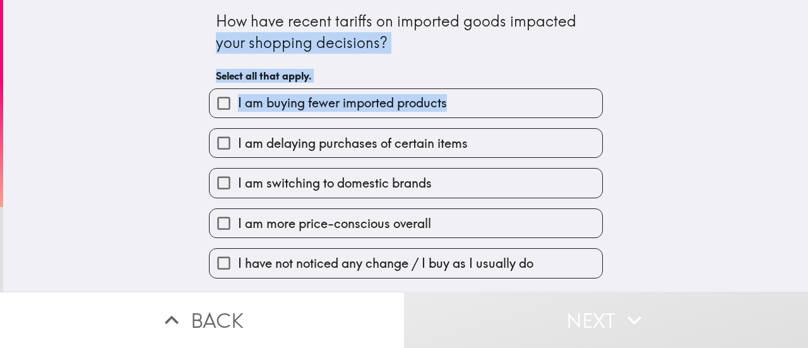
drag, startPoint x: 303, startPoint y: 47, endPoint x: 484, endPoint y: 102, distance: 188.8
click at [484, 102] on div "How have recent tariffs on imported goods impacted your shopping decisions? Sel…" at bounding box center [406, 139] width 404 height 279
select select "en"
click at [475, 113] on body "How have recent tariffs on imported goods impacted your shopping decisions? Sel…" at bounding box center [404, 63] width 808 height 126
click at [733, 42] on div "How have recent tariffs on imported goods impacted your shopping decisions? Sel…" at bounding box center [405, 146] width 805 height 292
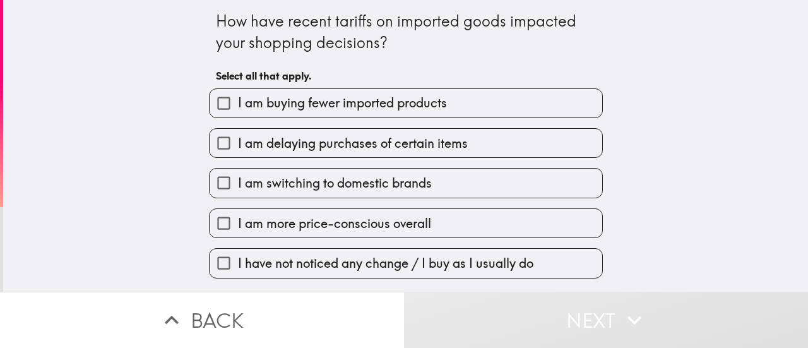
click at [448, 257] on span "I have not noticed any change / I buy as I usually do" at bounding box center [386, 264] width 296 height 18
click at [238, 257] on input "I have not noticed any change / I buy as I usually do" at bounding box center [224, 263] width 28 height 28
checkbox input "true"
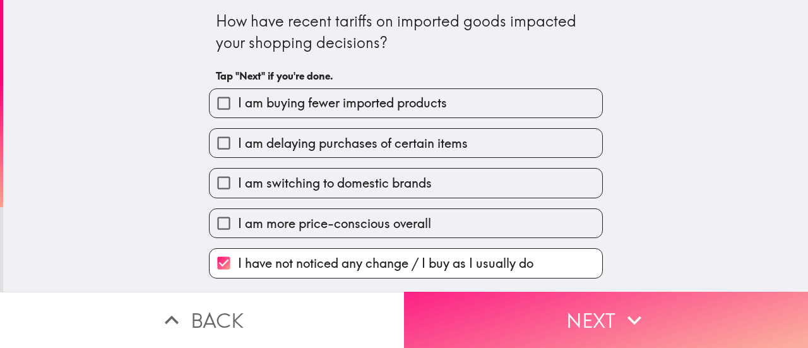
click at [601, 306] on button "Next" at bounding box center [606, 320] width 404 height 56
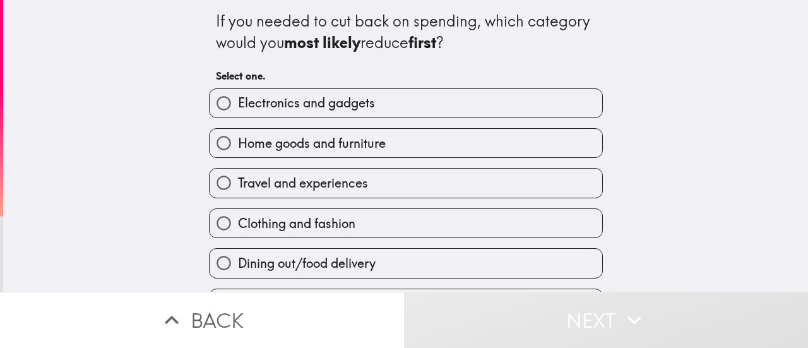
click at [381, 138] on label "Home goods and furniture" at bounding box center [406, 143] width 393 height 28
click at [238, 138] on input "Home goods and furniture" at bounding box center [224, 143] width 28 height 28
radio input "true"
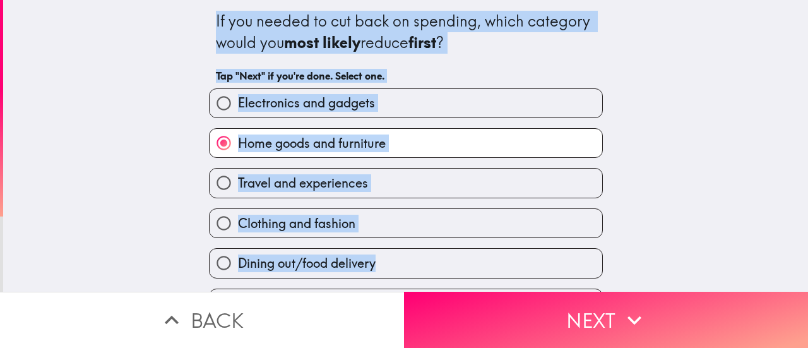
drag, startPoint x: 203, startPoint y: 20, endPoint x: 455, endPoint y: 268, distance: 354.2
click at [455, 268] on div "If you needed to cut back on spending, which category would you most likely red…" at bounding box center [406, 199] width 404 height 399
click at [308, 185] on span "Travel and experiences" at bounding box center [303, 183] width 130 height 18
click at [238, 185] on input "Travel and experiences" at bounding box center [224, 183] width 28 height 28
radio input "true"
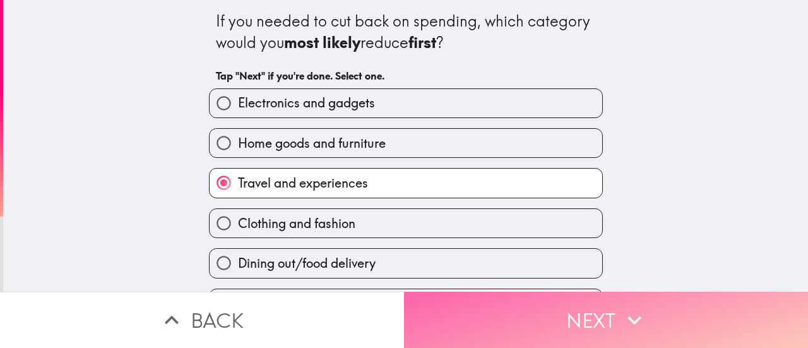
click at [621, 310] on icon "button" at bounding box center [635, 320] width 28 height 28
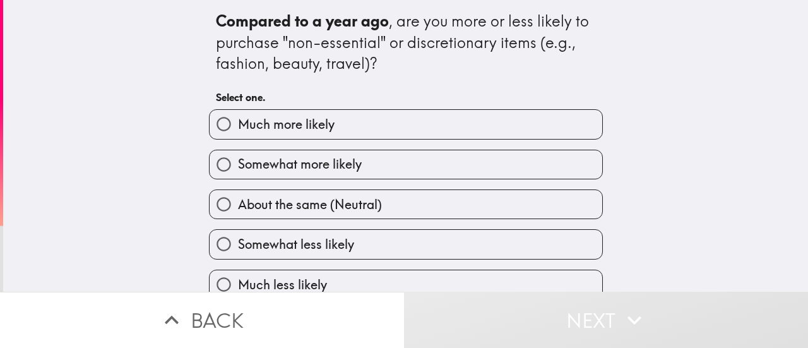
click at [328, 166] on span "Somewhat more likely" at bounding box center [300, 164] width 124 height 18
click at [238, 166] on input "Somewhat more likely" at bounding box center [224, 164] width 28 height 28
radio input "true"
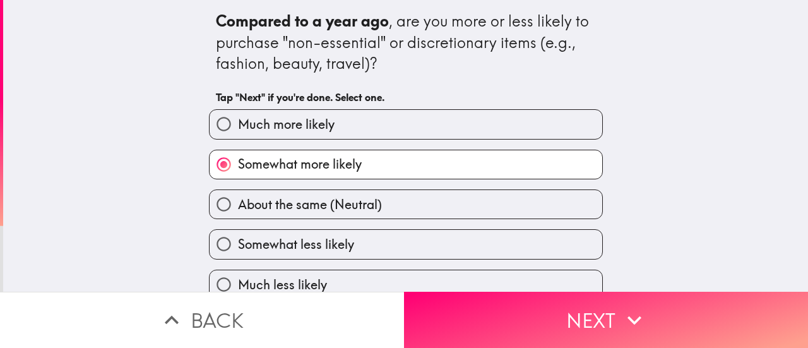
scroll to position [19, 0]
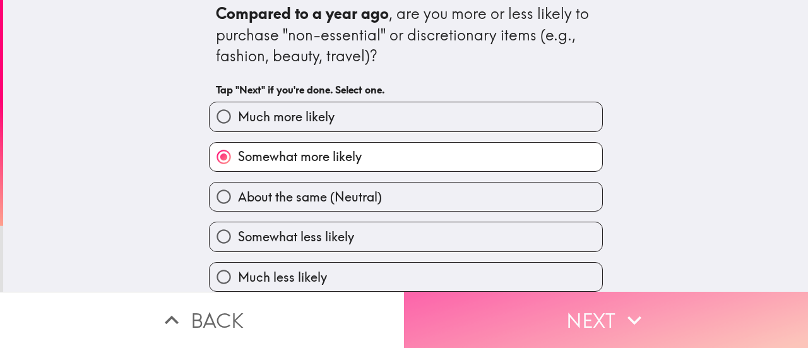
click at [630, 306] on icon "button" at bounding box center [635, 320] width 28 height 28
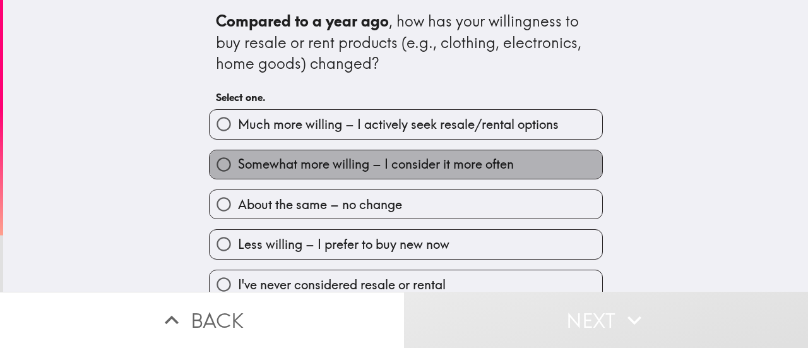
click at [363, 159] on span "Somewhat more willing – I consider it more often" at bounding box center [376, 164] width 276 height 18
click at [238, 159] on input "Somewhat more willing – I consider it more often" at bounding box center [224, 164] width 28 height 28
radio input "true"
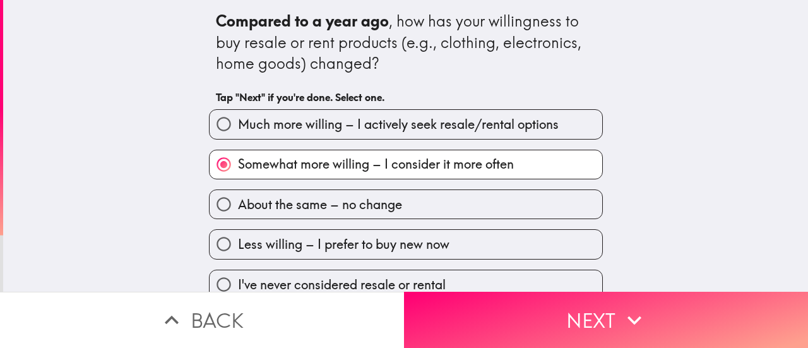
scroll to position [19, 0]
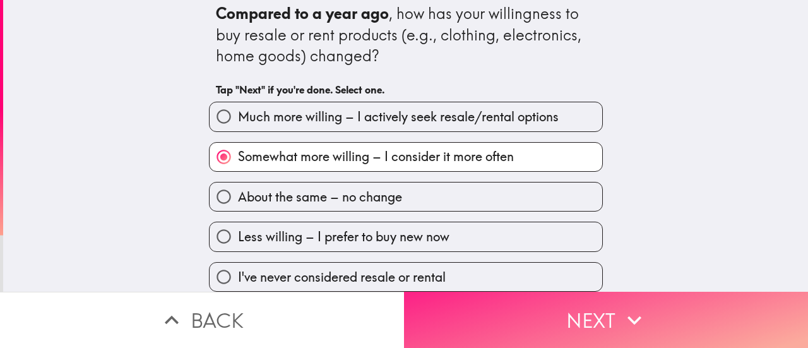
click at [621, 306] on icon "button" at bounding box center [635, 320] width 28 height 28
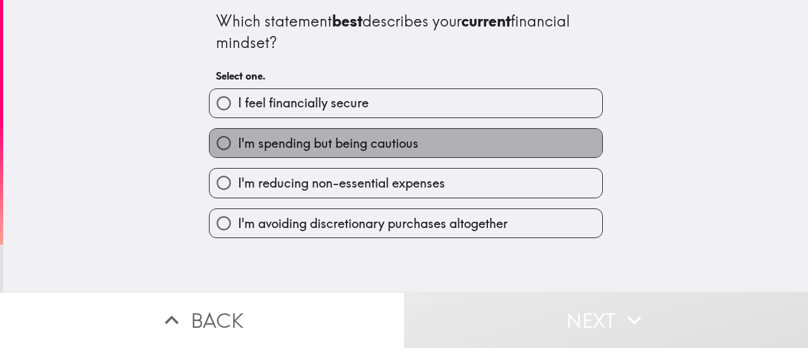
click at [365, 152] on span "I'm spending but being cautious" at bounding box center [328, 144] width 181 height 18
click at [238, 152] on input "I'm spending but being cautious" at bounding box center [224, 143] width 28 height 28
radio input "true"
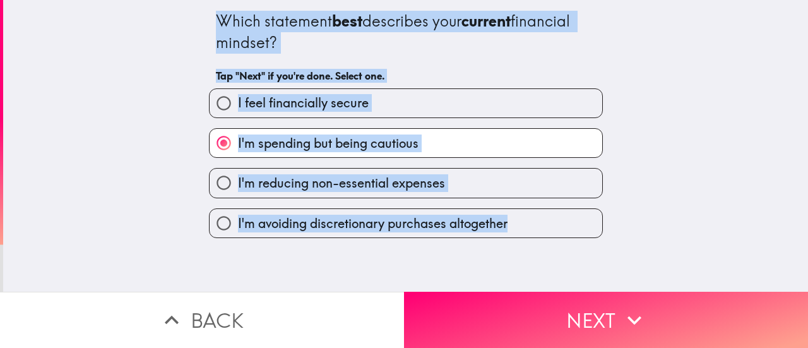
drag, startPoint x: 198, startPoint y: 22, endPoint x: 527, endPoint y: 228, distance: 388.2
click at [527, 228] on div "Which statement best describes your current financial mindset? Tap "Next" if yo…" at bounding box center [406, 119] width 404 height 238
click at [316, 102] on span "I feel financially secure" at bounding box center [303, 103] width 131 height 18
click at [238, 102] on input "I feel financially secure" at bounding box center [224, 103] width 28 height 28
radio input "true"
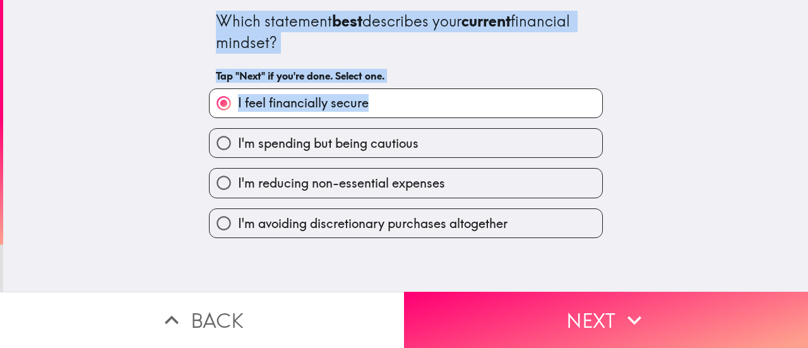
drag, startPoint x: 193, startPoint y: 10, endPoint x: 427, endPoint y: 109, distance: 253.8
click at [427, 109] on div "Which statement best describes your current financial mindset? Tap "Next" if yo…" at bounding box center [405, 146] width 805 height 292
click at [420, 112] on body "Which statement best describes your current financial mindset? Tap "Next" if yo…" at bounding box center [404, 63] width 808 height 126
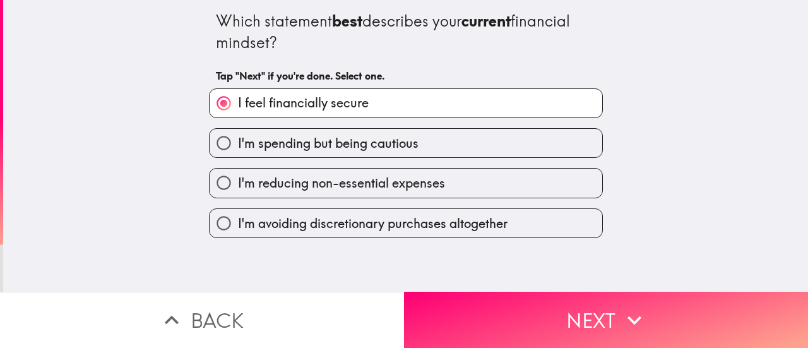
click at [83, 130] on div "Which statement best describes your current financial mindset? Tap "Next" if yo…" at bounding box center [405, 146] width 805 height 292
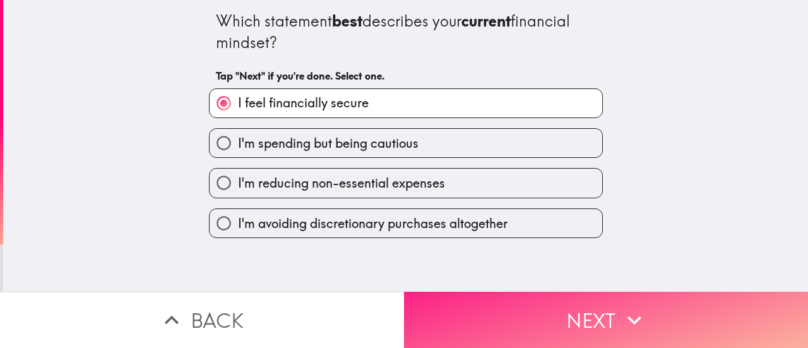
click at [647, 320] on button "Next" at bounding box center [606, 320] width 404 height 56
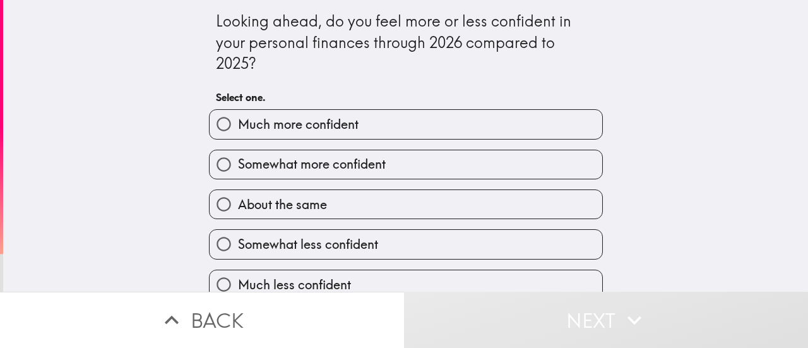
click at [410, 171] on label "Somewhat more confident" at bounding box center [406, 164] width 393 height 28
click at [238, 171] on input "Somewhat more confident" at bounding box center [224, 164] width 28 height 28
radio input "true"
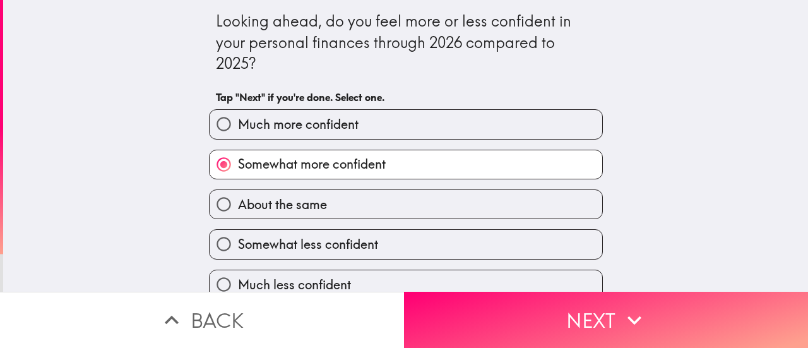
scroll to position [19, 0]
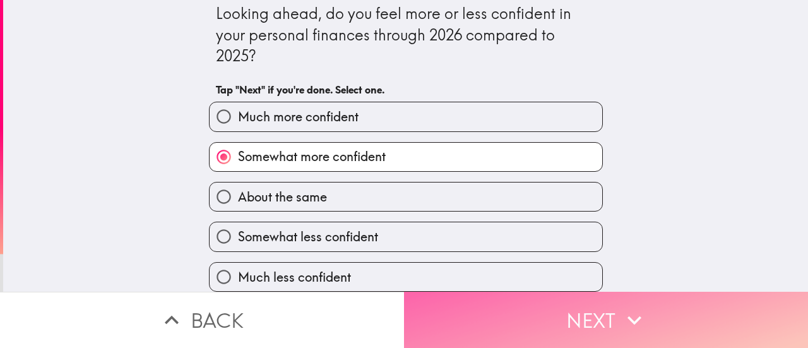
drag, startPoint x: 620, startPoint y: 313, endPoint x: 627, endPoint y: 309, distance: 7.1
click at [621, 313] on icon "button" at bounding box center [635, 320] width 28 height 28
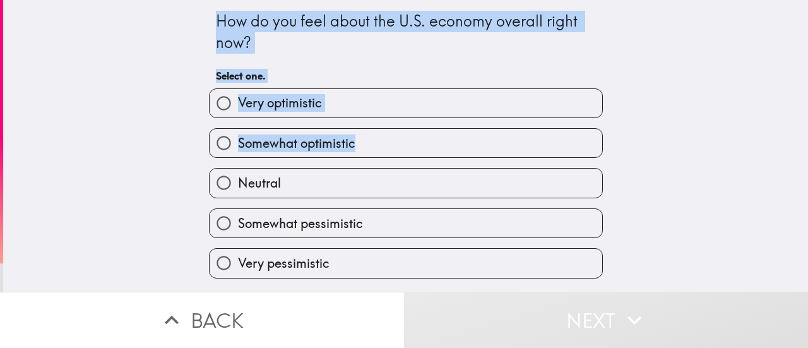
drag, startPoint x: 196, startPoint y: 22, endPoint x: 363, endPoint y: 169, distance: 221.5
click at [363, 169] on div "How do you feel about the U.S. economy overall right now? Select one. Very opti…" at bounding box center [406, 139] width 404 height 279
select select "en"
click at [356, 126] on div "M T G Y Detect language Afrikaans Albanian Amharic Arabic Armenian Assamese Aym…" at bounding box center [404, 63] width 808 height 126
click at [238, 145] on span "Somewhat optimistic" at bounding box center [296, 144] width 117 height 18
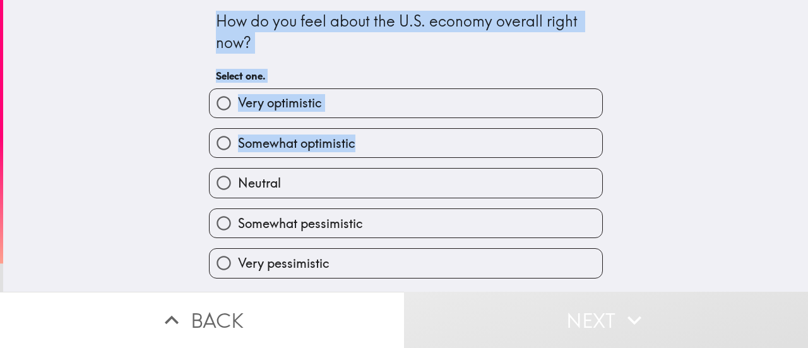
click at [232, 145] on input "Somewhat optimistic" at bounding box center [224, 143] width 28 height 28
radio input "true"
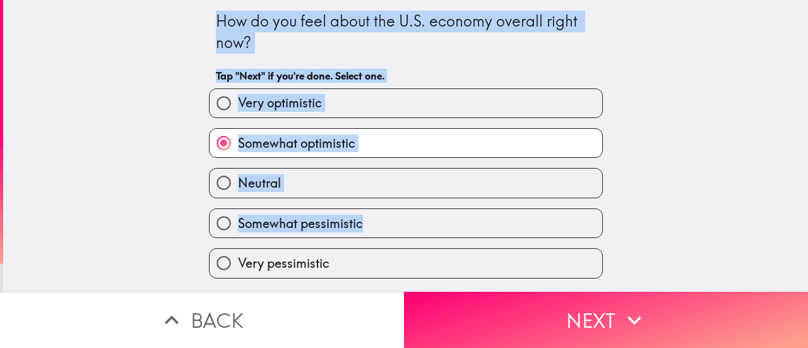
drag, startPoint x: 172, startPoint y: 21, endPoint x: 381, endPoint y: 232, distance: 297.9
click at [381, 232] on div "How do you feel about the U.S. economy overall right now? Tap "Next" if you're …" at bounding box center [405, 146] width 805 height 292
select select "en"
click at [378, 126] on body "How do you feel about the U.S. economy overall right now? Tap "Next" if you're …" at bounding box center [404, 63] width 808 height 126
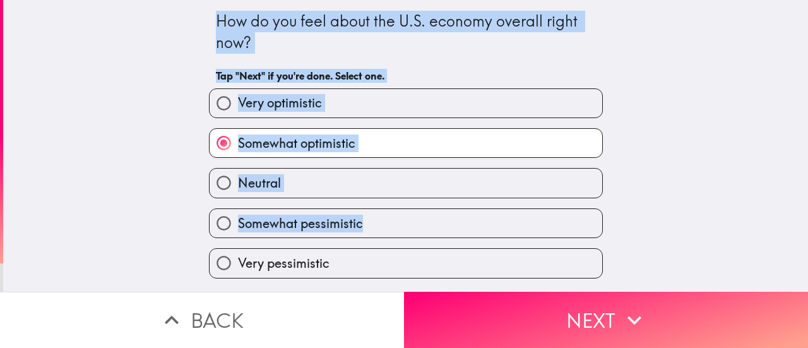
click at [133, 145] on div "How do you feel about the U.S. economy overall right now? Tap "Next" if you're …" at bounding box center [405, 146] width 805 height 292
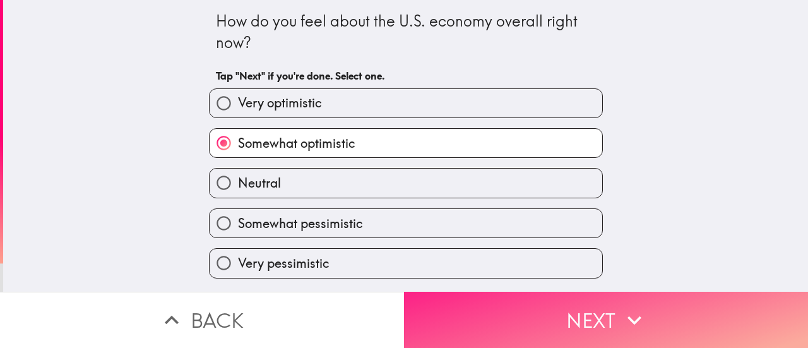
click at [621, 306] on icon "button" at bounding box center [635, 320] width 28 height 28
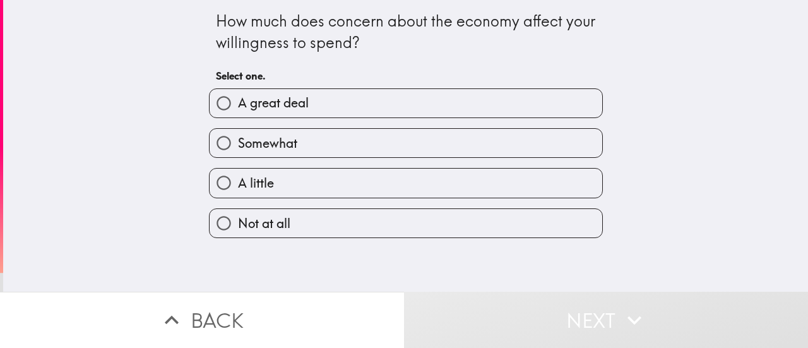
click at [312, 141] on label "Somewhat" at bounding box center [406, 143] width 393 height 28
click at [238, 141] on input "Somewhat" at bounding box center [224, 143] width 28 height 28
radio input "true"
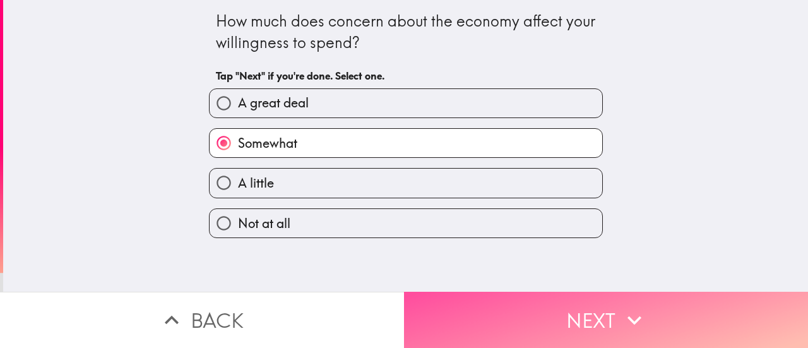
drag, startPoint x: 640, startPoint y: 305, endPoint x: 645, endPoint y: 299, distance: 7.2
click at [642, 306] on icon "button" at bounding box center [635, 320] width 28 height 28
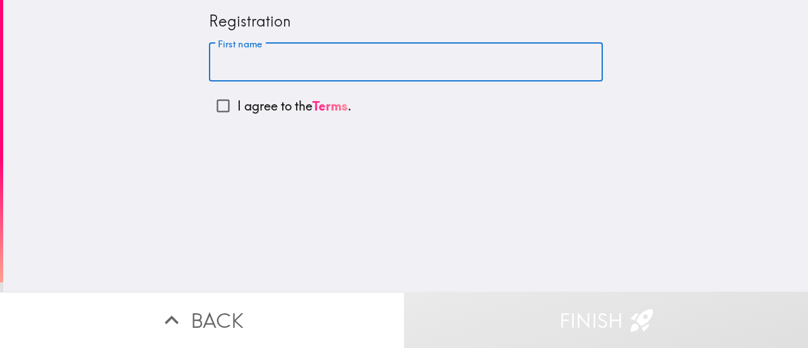
click at [285, 59] on input "First name" at bounding box center [406, 62] width 394 height 39
type input "[PERSON_NAME]"
click at [218, 111] on input "I agree to the Terms ." at bounding box center [223, 106] width 28 height 28
checkbox input "true"
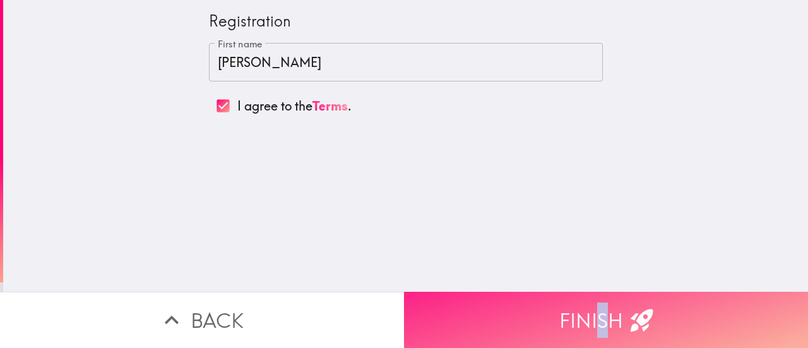
click at [597, 309] on button "Finish" at bounding box center [606, 320] width 404 height 56
